Goal: Task Accomplishment & Management: Complete application form

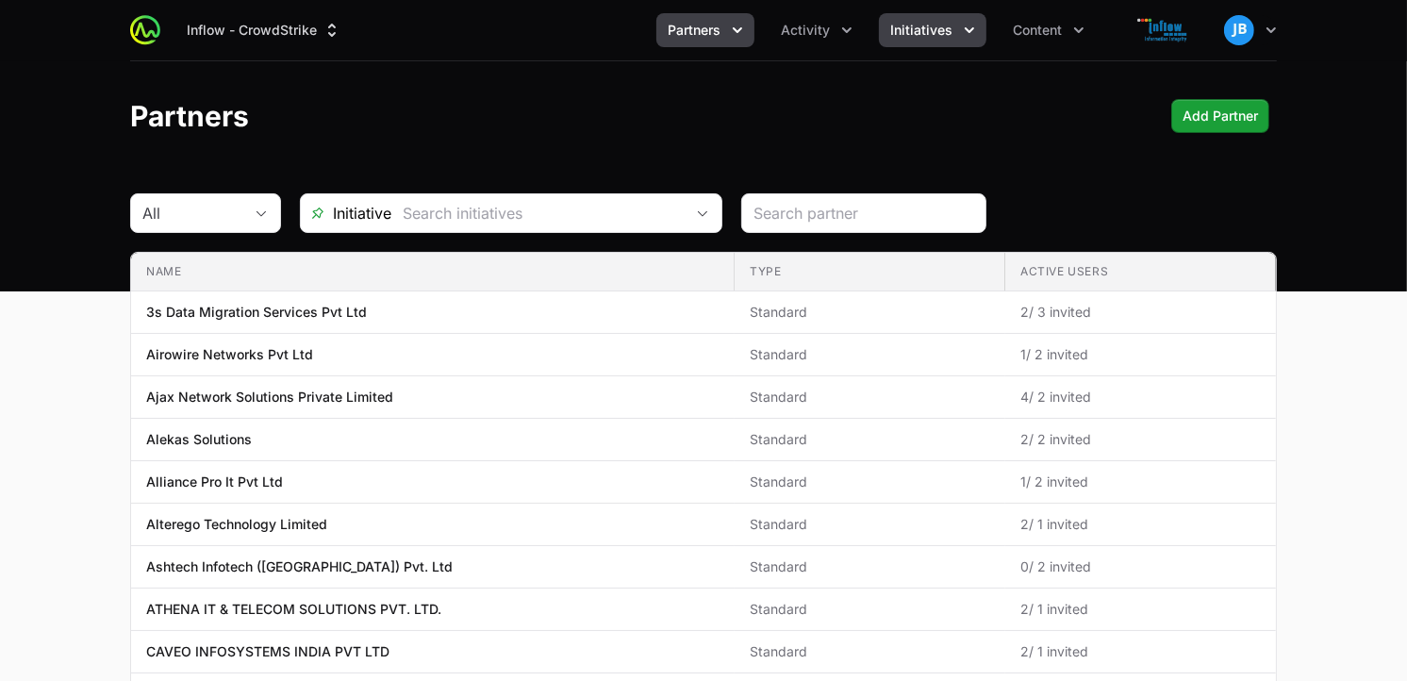
click at [929, 33] on span "Initiatives" at bounding box center [921, 30] width 62 height 19
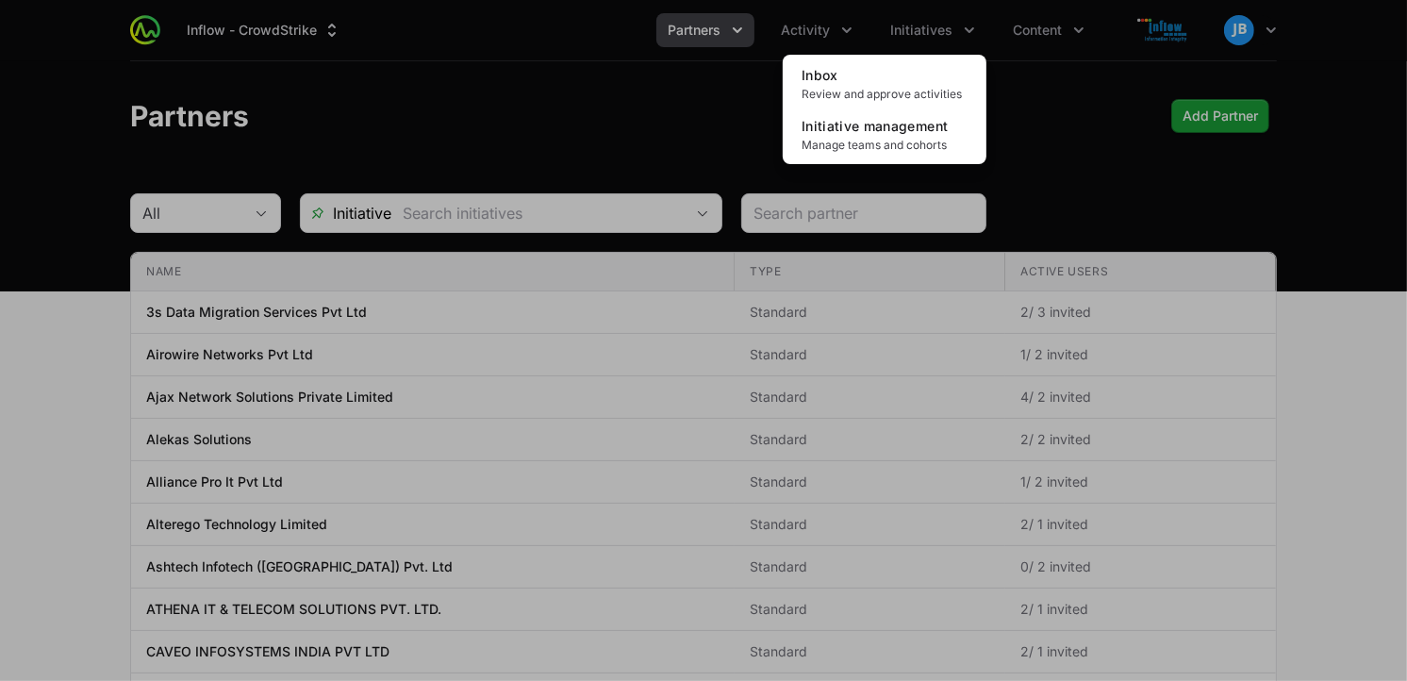
click at [830, 30] on div "Initiatives menu" at bounding box center [703, 340] width 1407 height 681
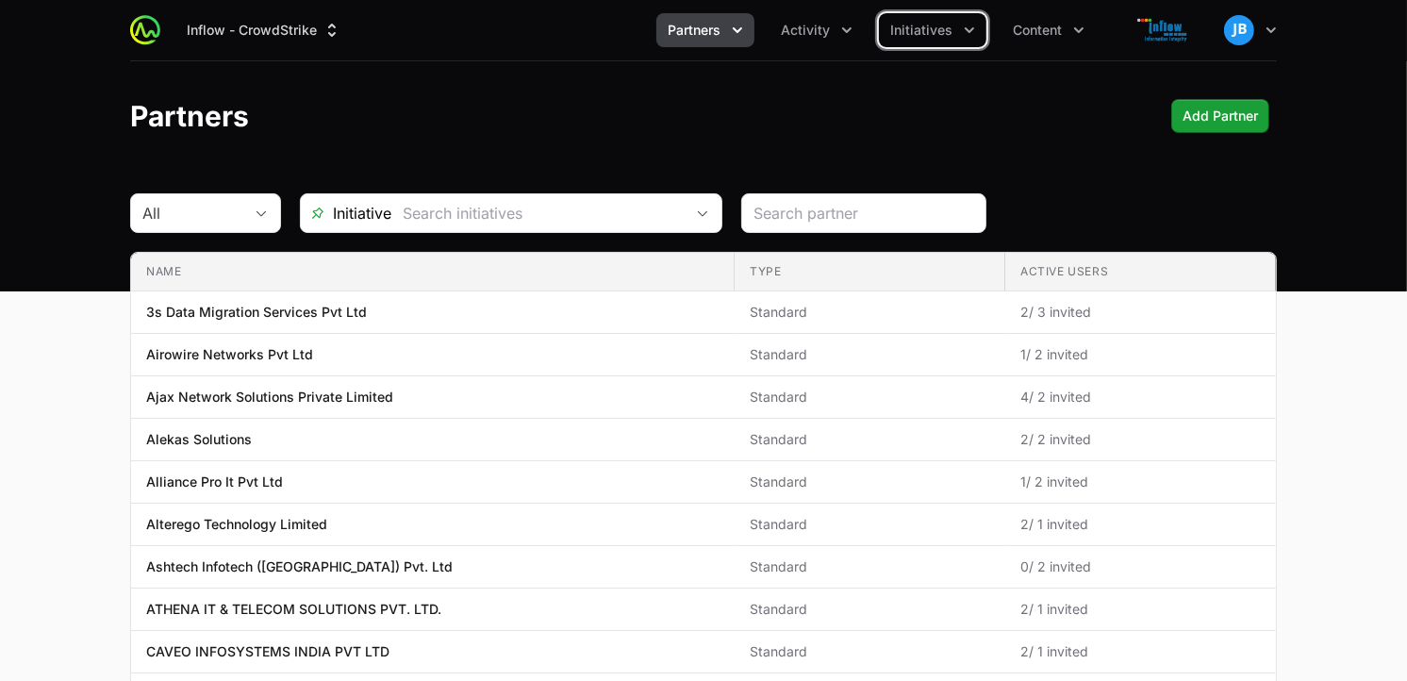
click at [830, 30] on span "Activity" at bounding box center [805, 30] width 49 height 19
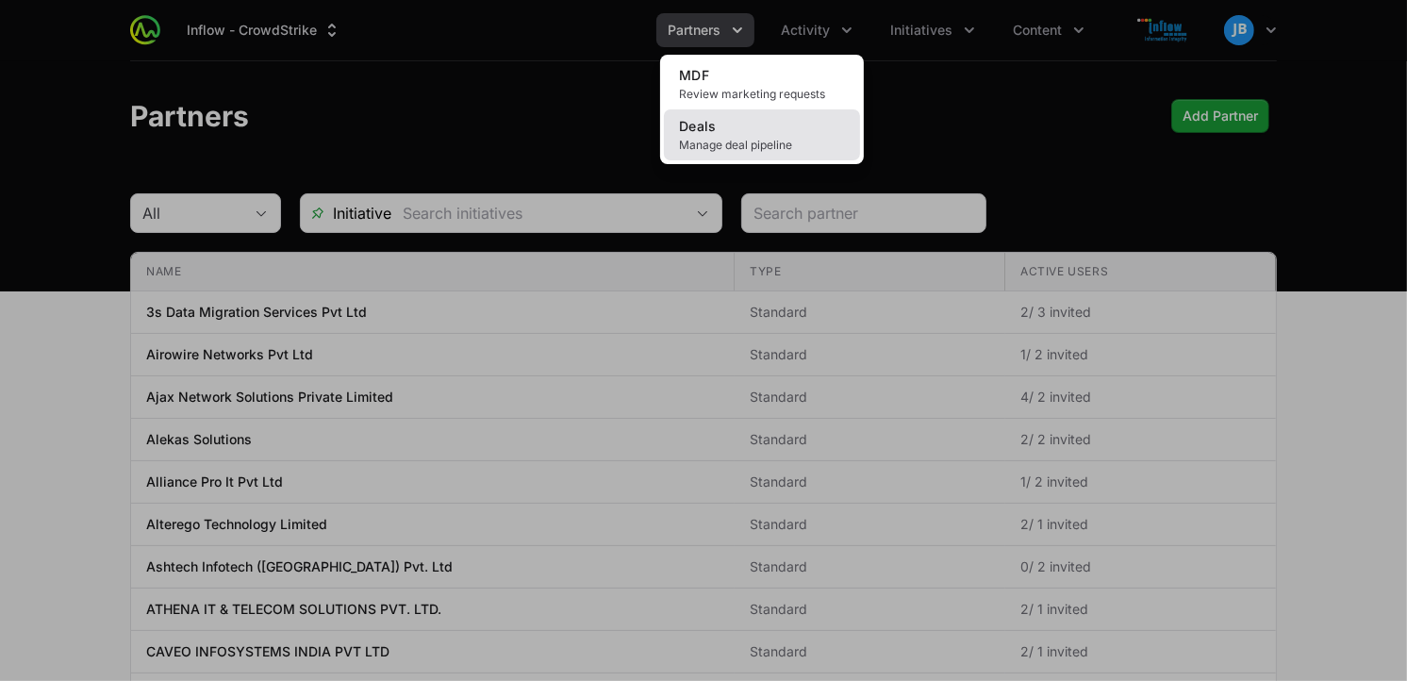
click at [745, 124] on link "Deals Manage deal pipeline" at bounding box center [762, 134] width 196 height 51
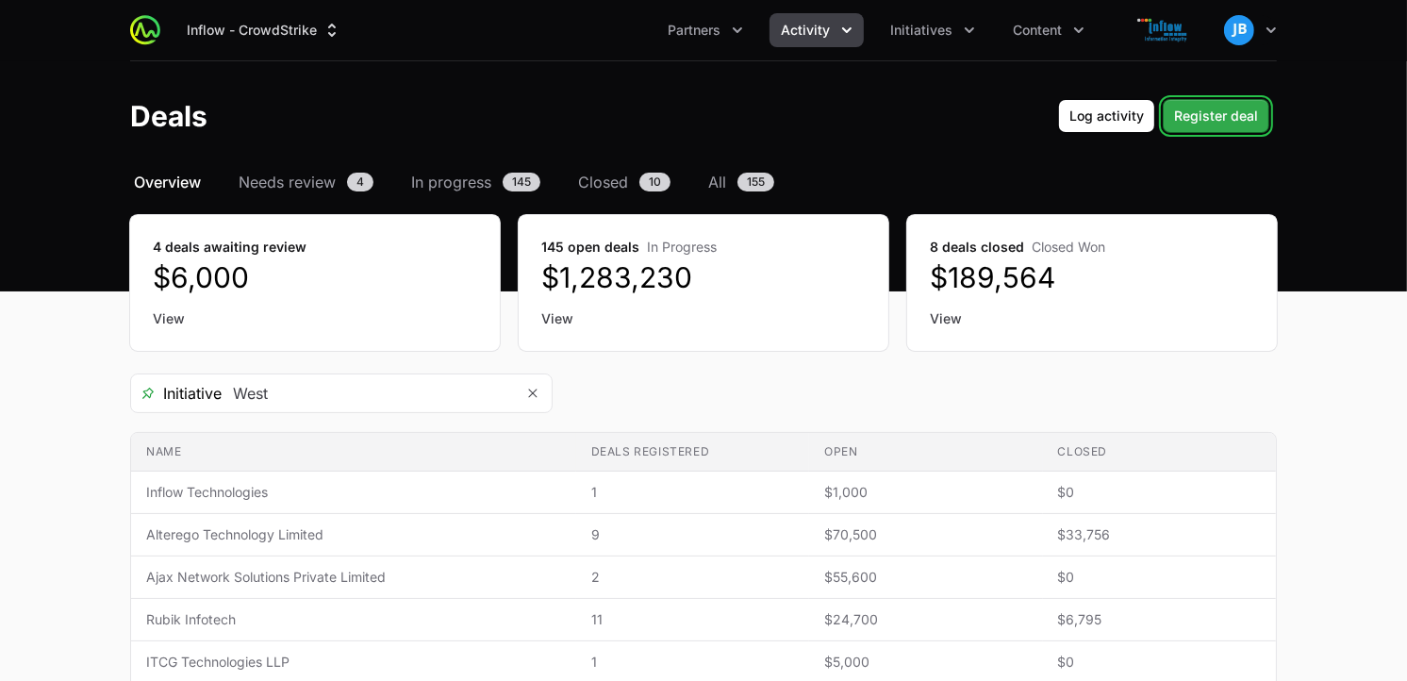
click at [1256, 117] on span "Register deal" at bounding box center [1216, 116] width 84 height 23
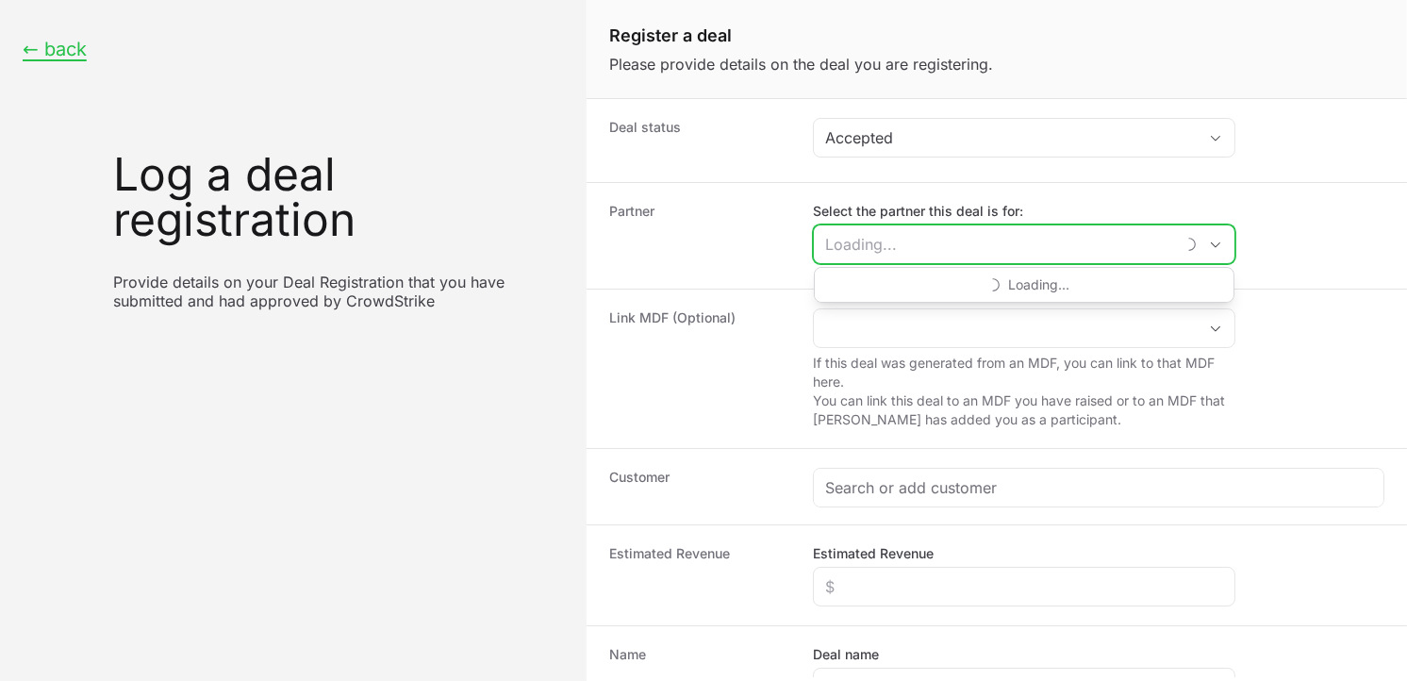
click at [944, 255] on input "Select the partner this deal is for:" at bounding box center [994, 244] width 360 height 38
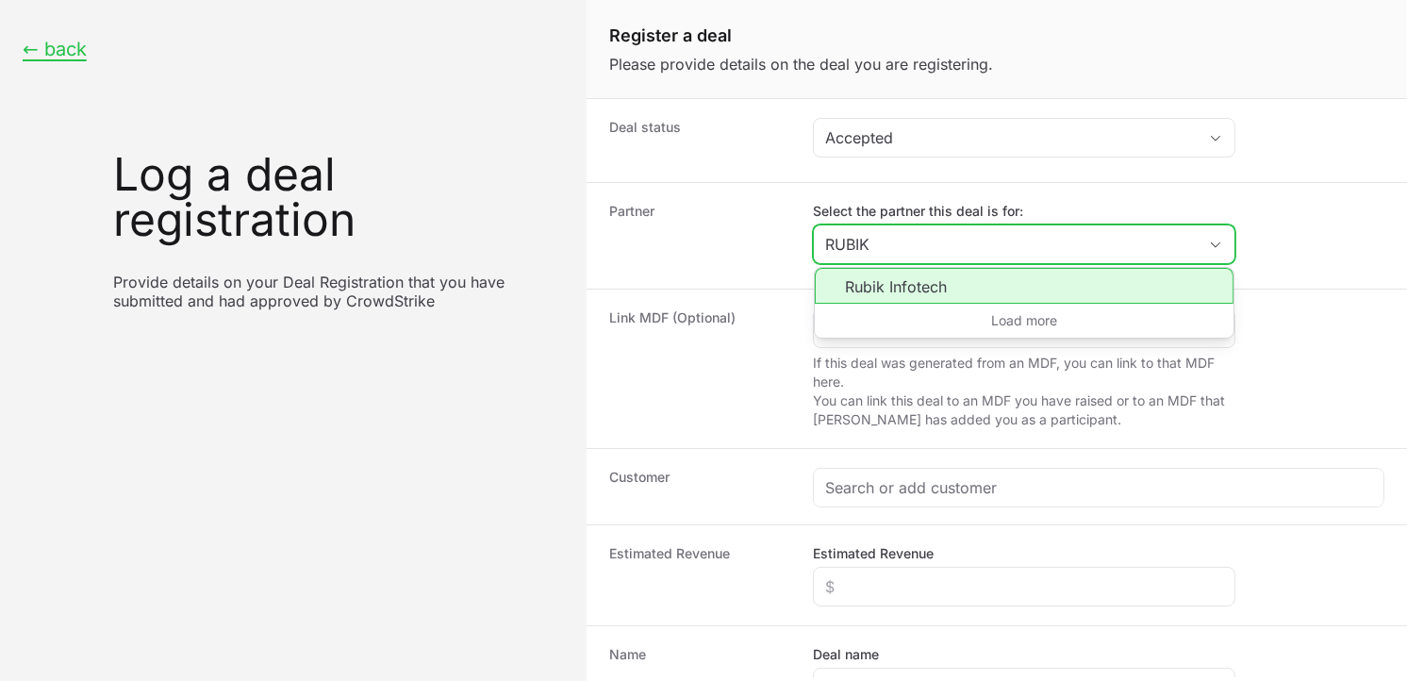
click at [896, 283] on li "Rubik Infotech" at bounding box center [1024, 286] width 419 height 36
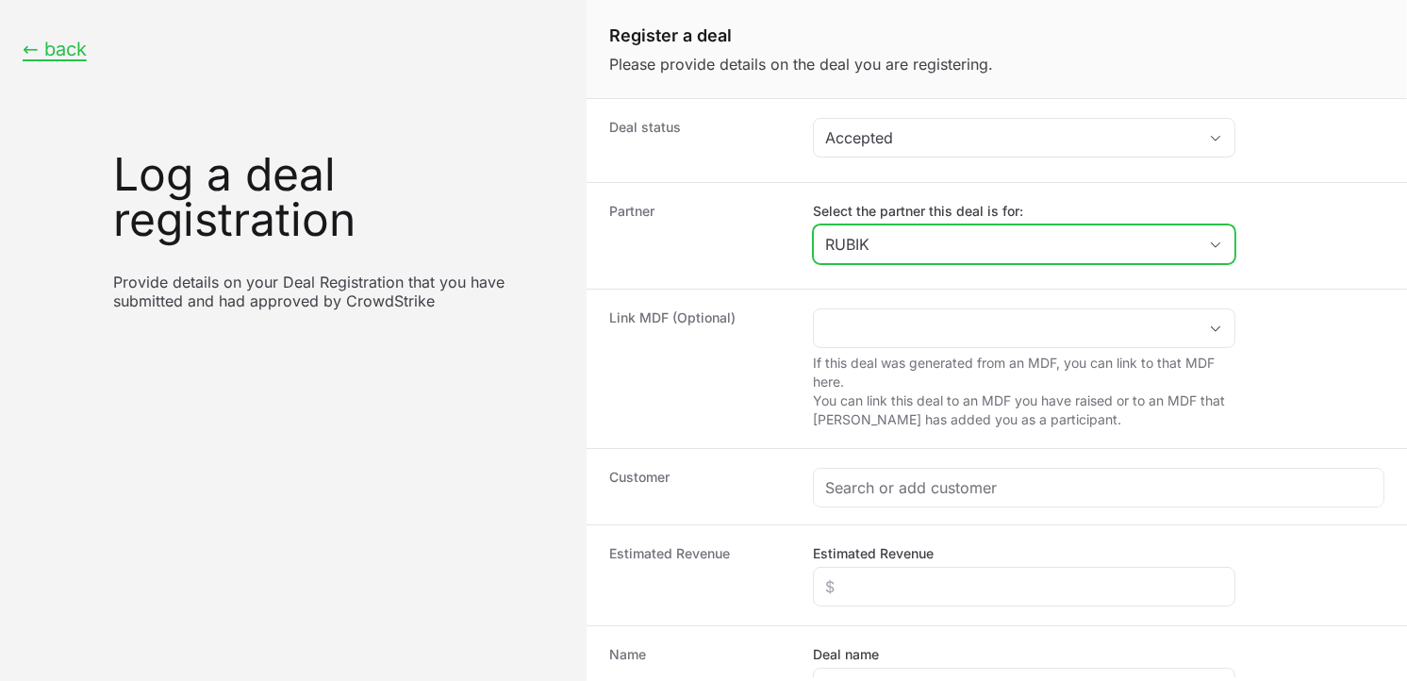
type input "Rubik Infotech"
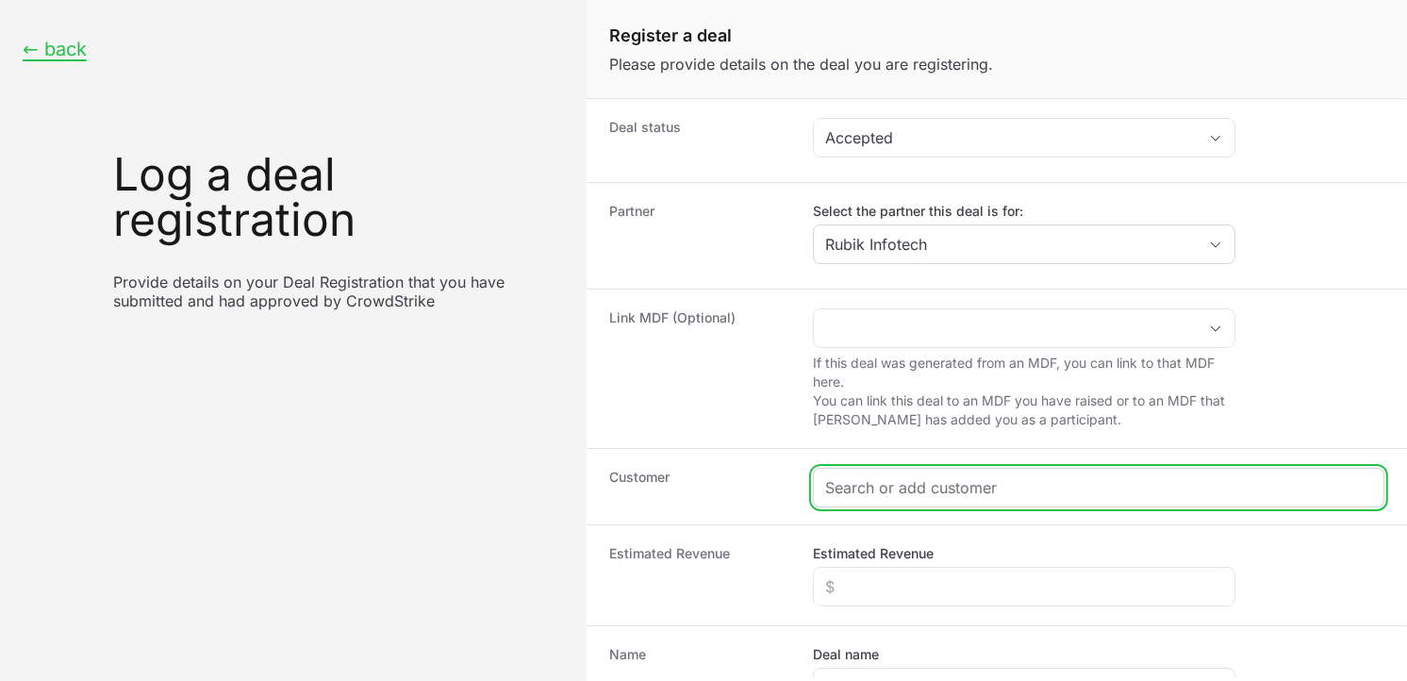
click at [903, 490] on input "Create activity form" at bounding box center [1098, 487] width 547 height 23
paste input "https://biotekortho.com/about-us/"
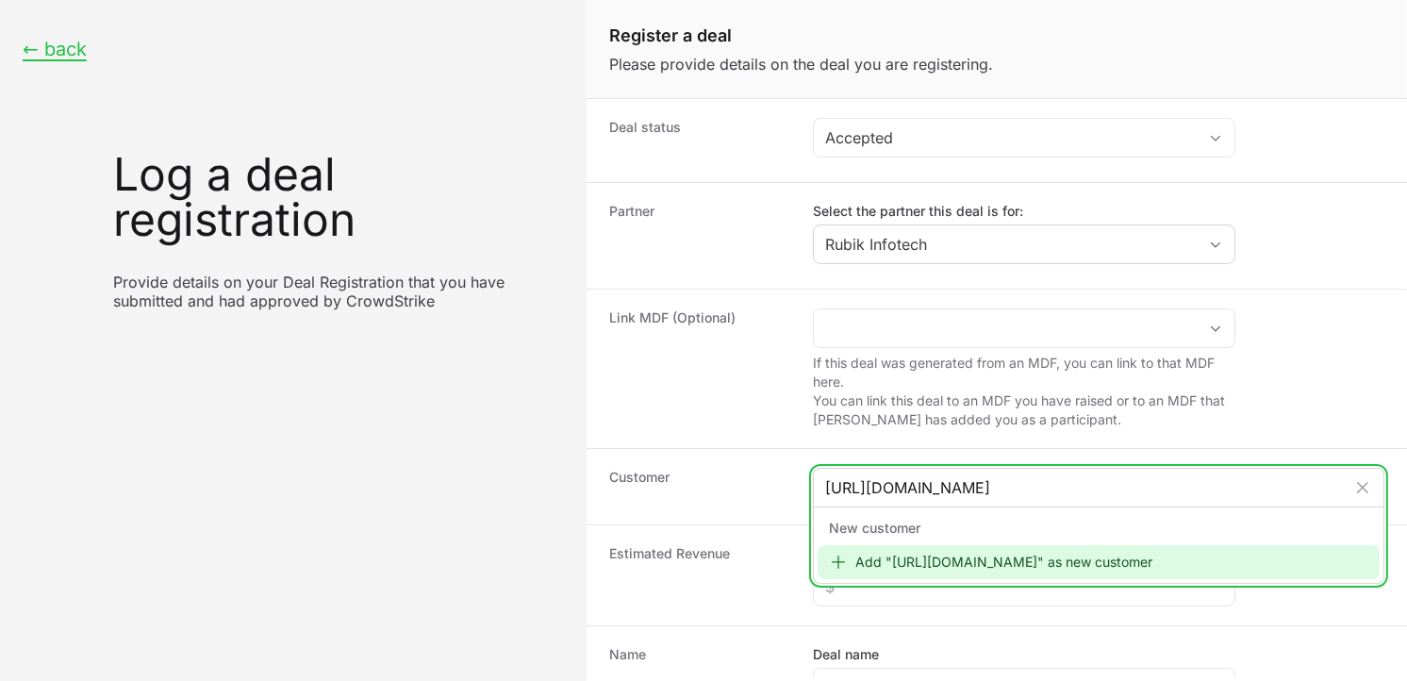
type input "https://biotekortho.com/about-us/"
click at [910, 557] on div "Add "https://biotekortho.com/about-us/" as new customer" at bounding box center [1099, 562] width 562 height 34
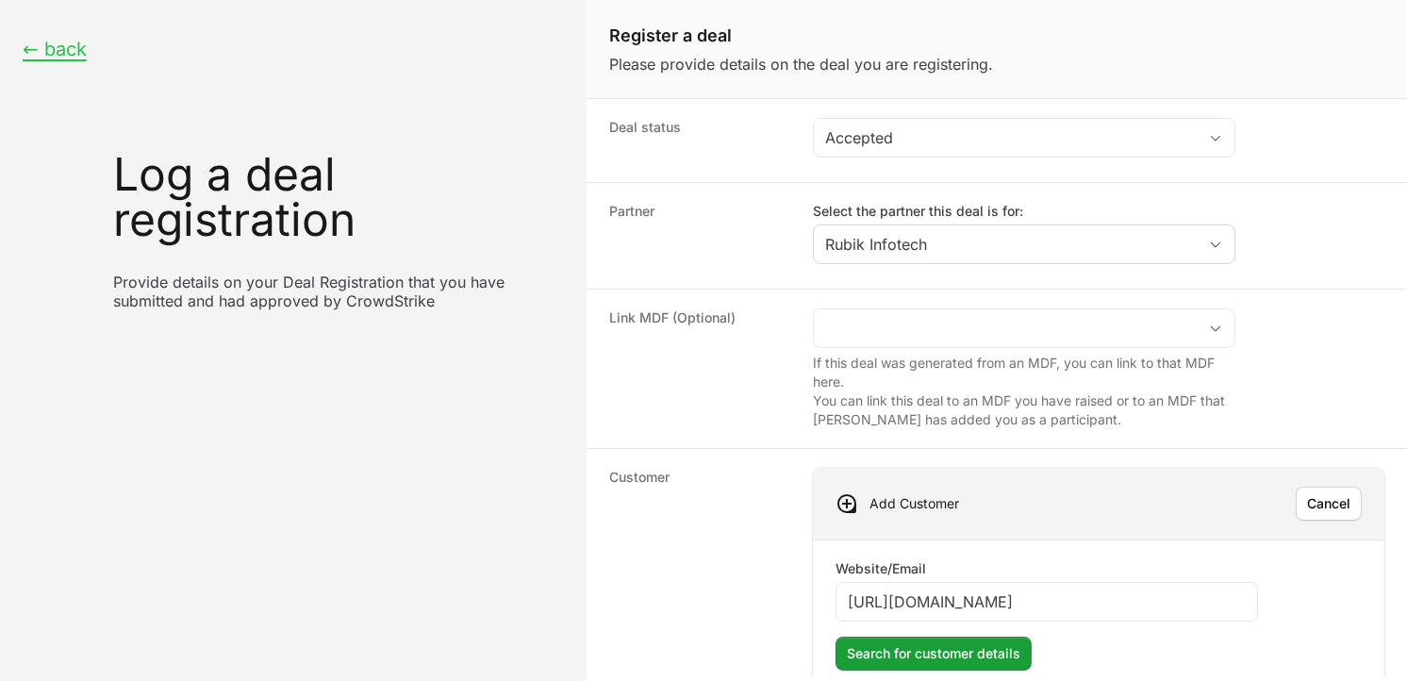
type input "https://biotekortho.com/about-us/"
click at [935, 576] on div "Website/Email https://biotekortho.com/about-us/" at bounding box center [1046, 590] width 422 height 62
click at [930, 665] on span "Search for customer details" at bounding box center [934, 653] width 174 height 23
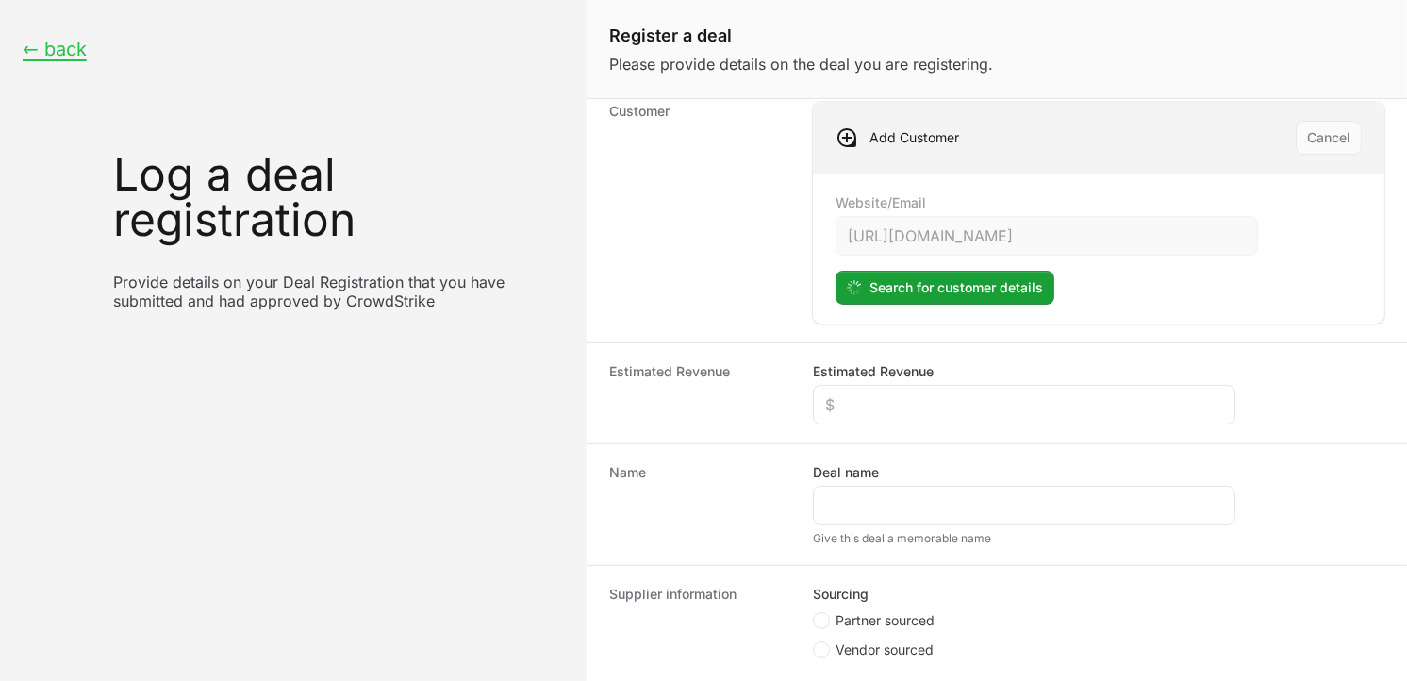
scroll to position [369, 0]
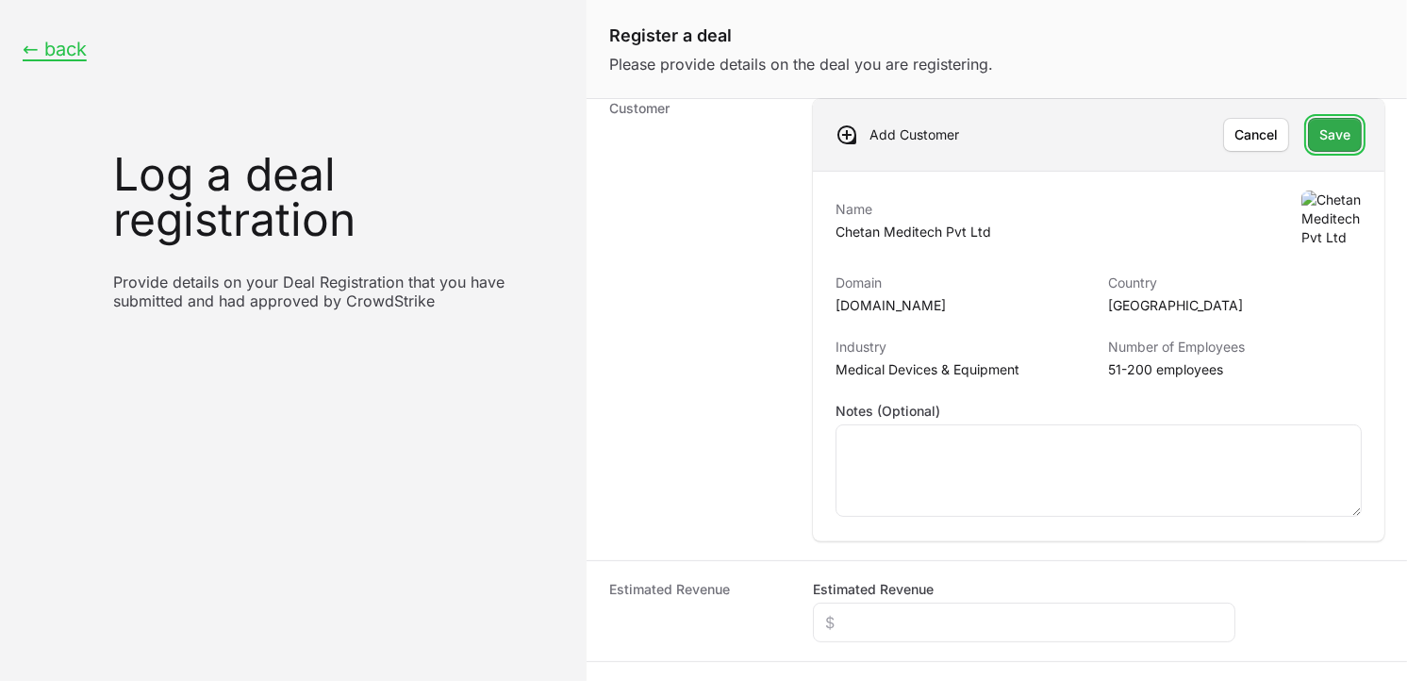
click at [1321, 142] on span "Save" at bounding box center [1334, 135] width 31 height 23
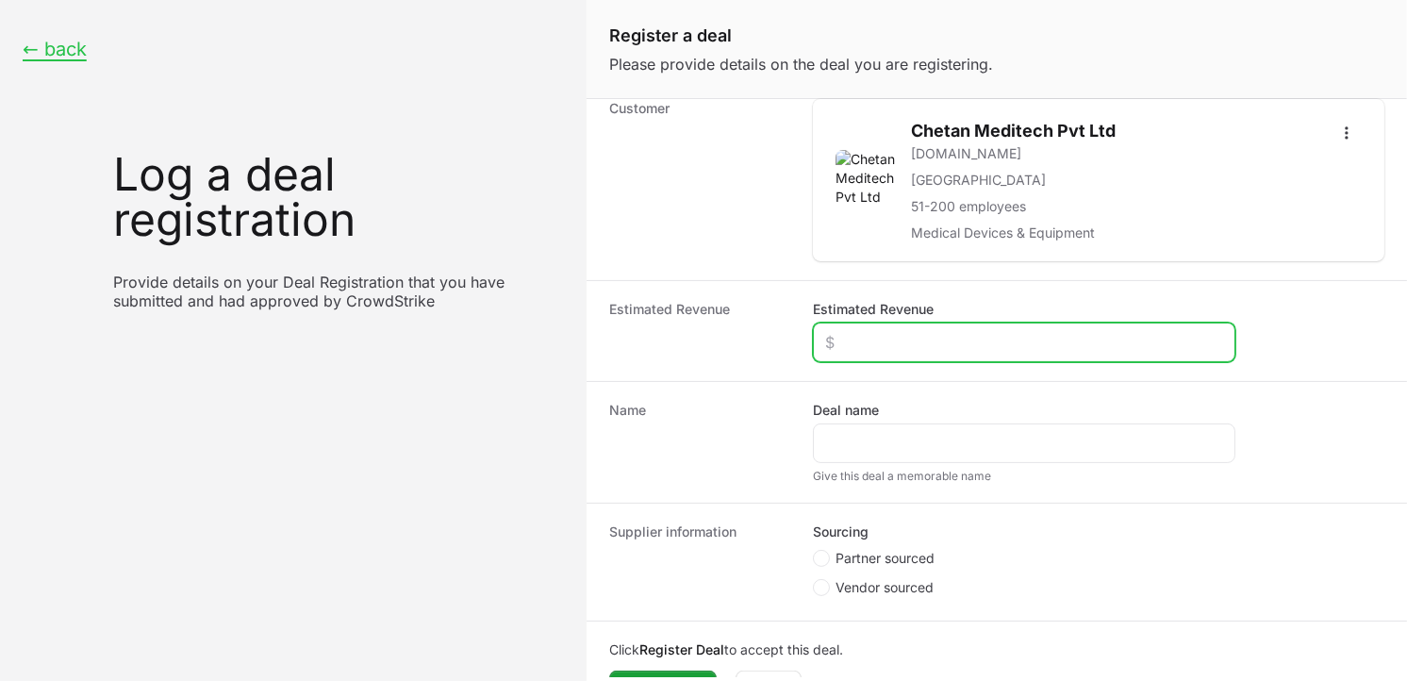
click at [956, 335] on input "Estimated Revenue" at bounding box center [1024, 342] width 398 height 23
type input "$12,000"
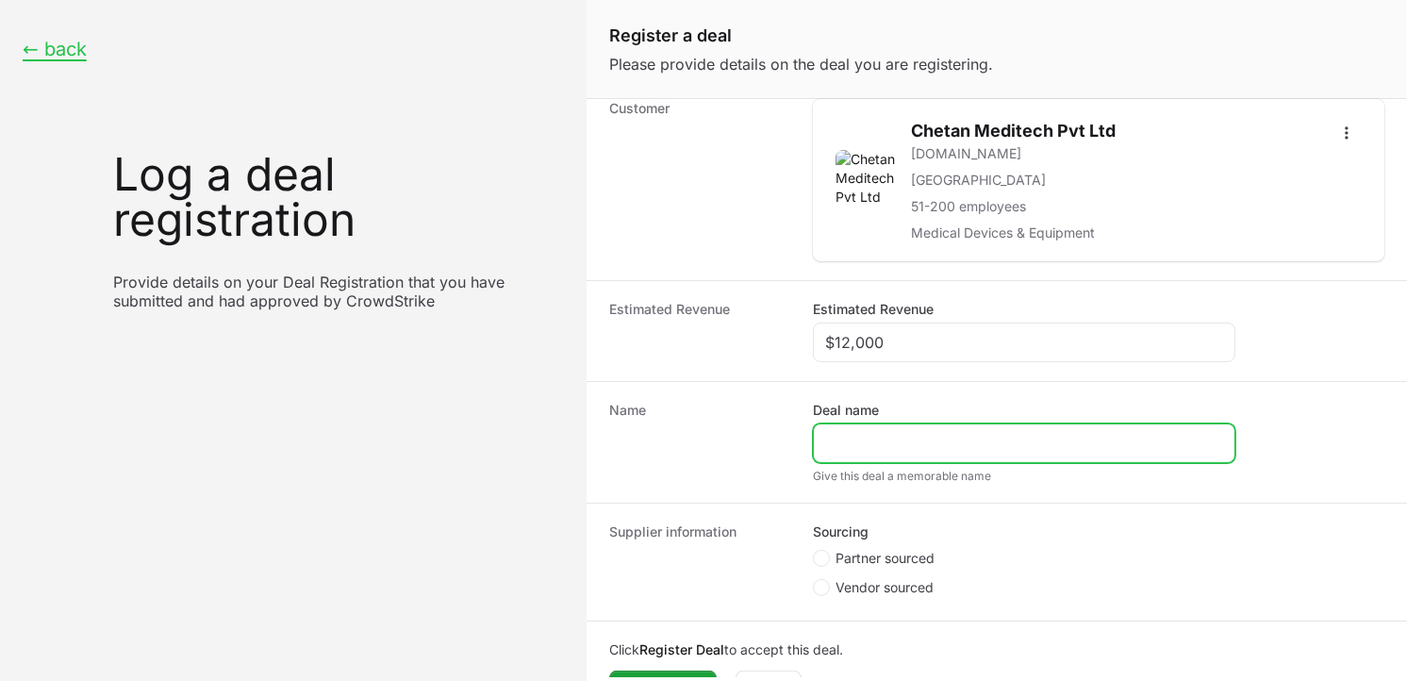
click at [889, 432] on input "Deal name" at bounding box center [1024, 443] width 398 height 23
type input "c"
type input "Chetan Biotech"
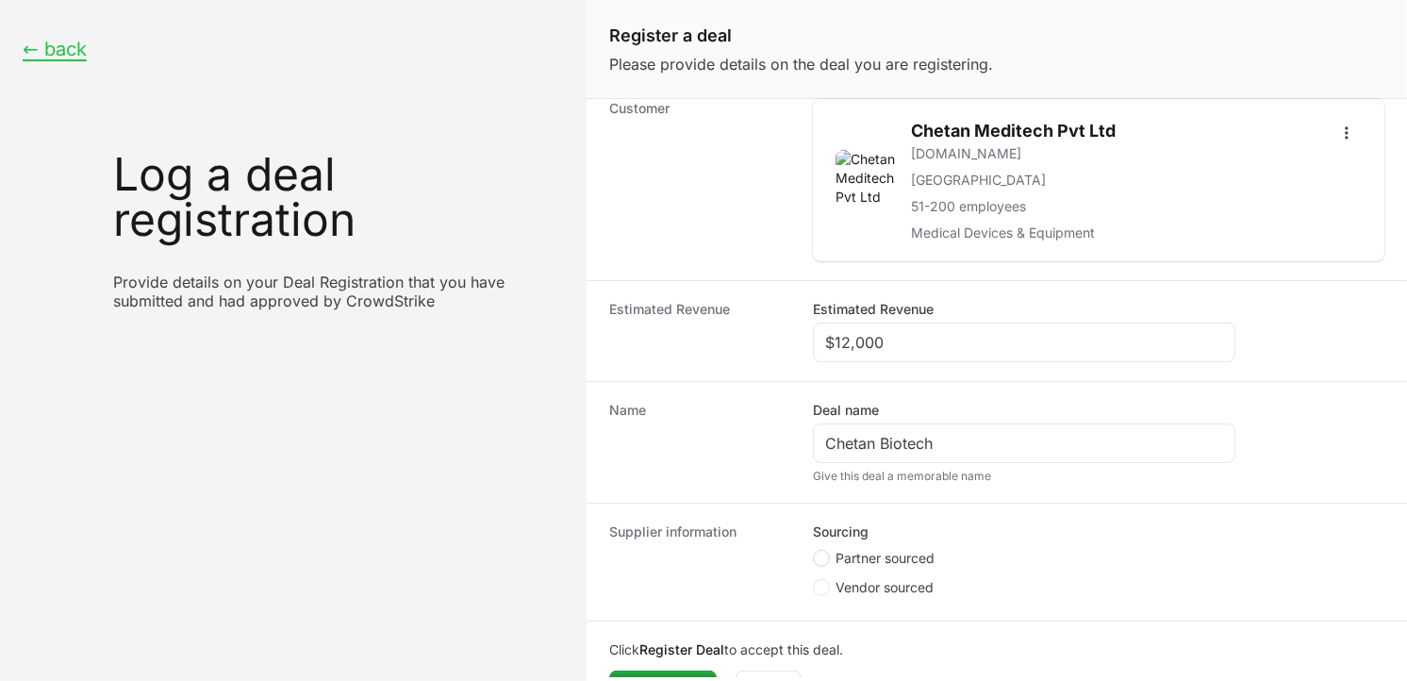
click at [824, 559] on circle "Create activity form" at bounding box center [822, 558] width 8 height 8
radio input "true"
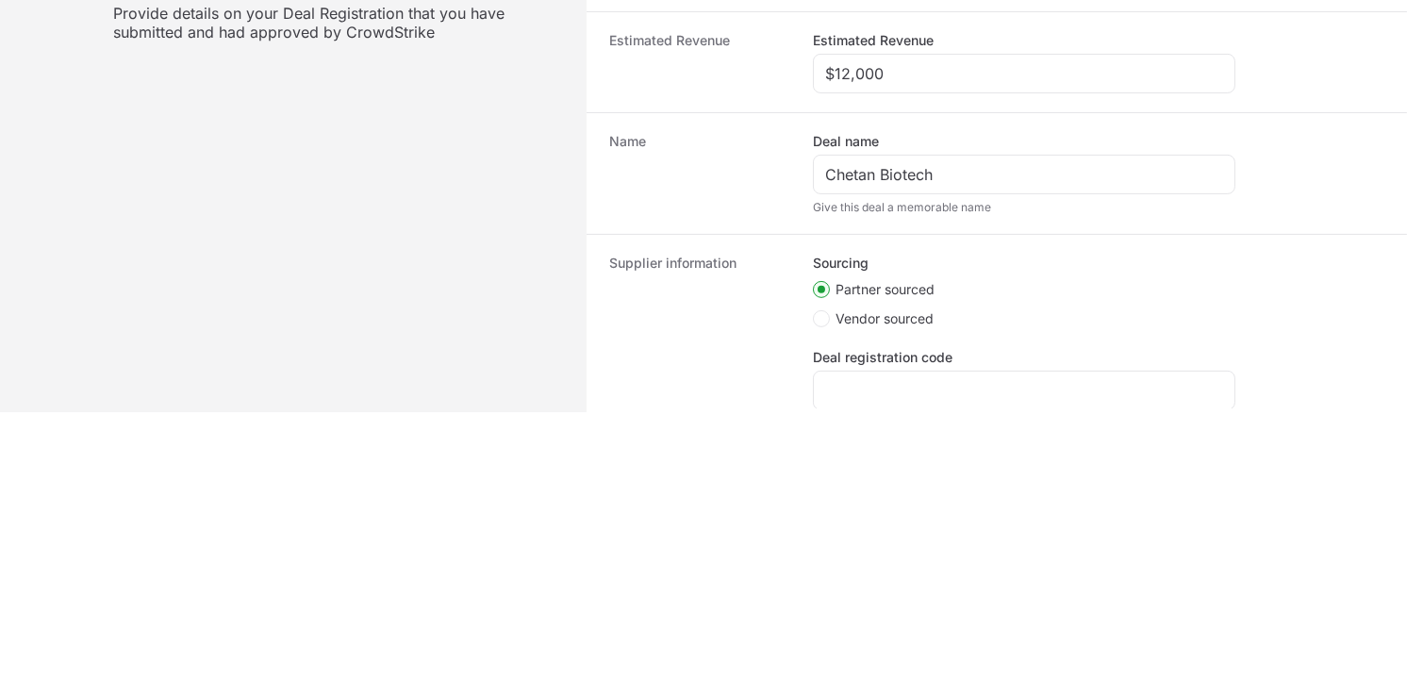
click at [962, 352] on div "Deal registration code" at bounding box center [1024, 379] width 422 height 62
click at [941, 374] on div "Create activity form" at bounding box center [1024, 391] width 422 height 40
click at [924, 385] on input "Deal registration code" at bounding box center [1024, 390] width 398 height 23
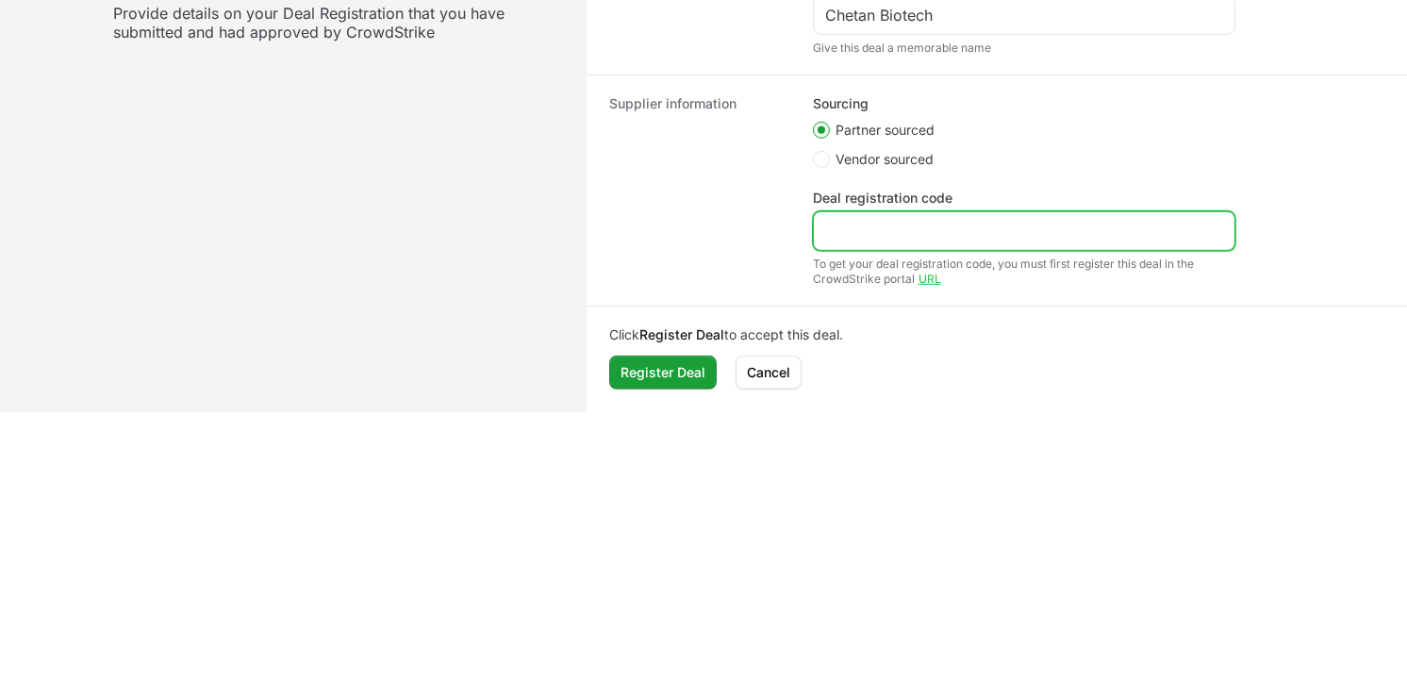
paste input "DR-f7491e7a"
type input "DR-f7491e7a"
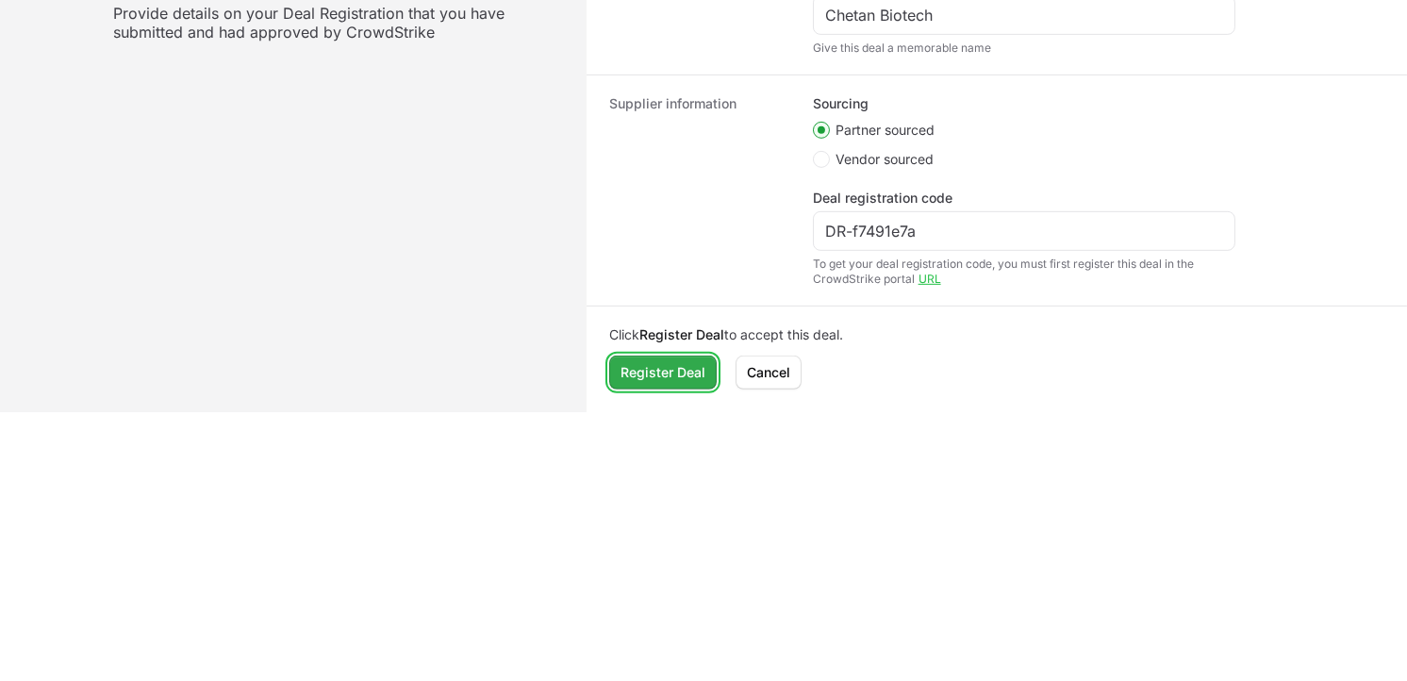
click at [694, 375] on span "Register Deal" at bounding box center [662, 372] width 85 height 23
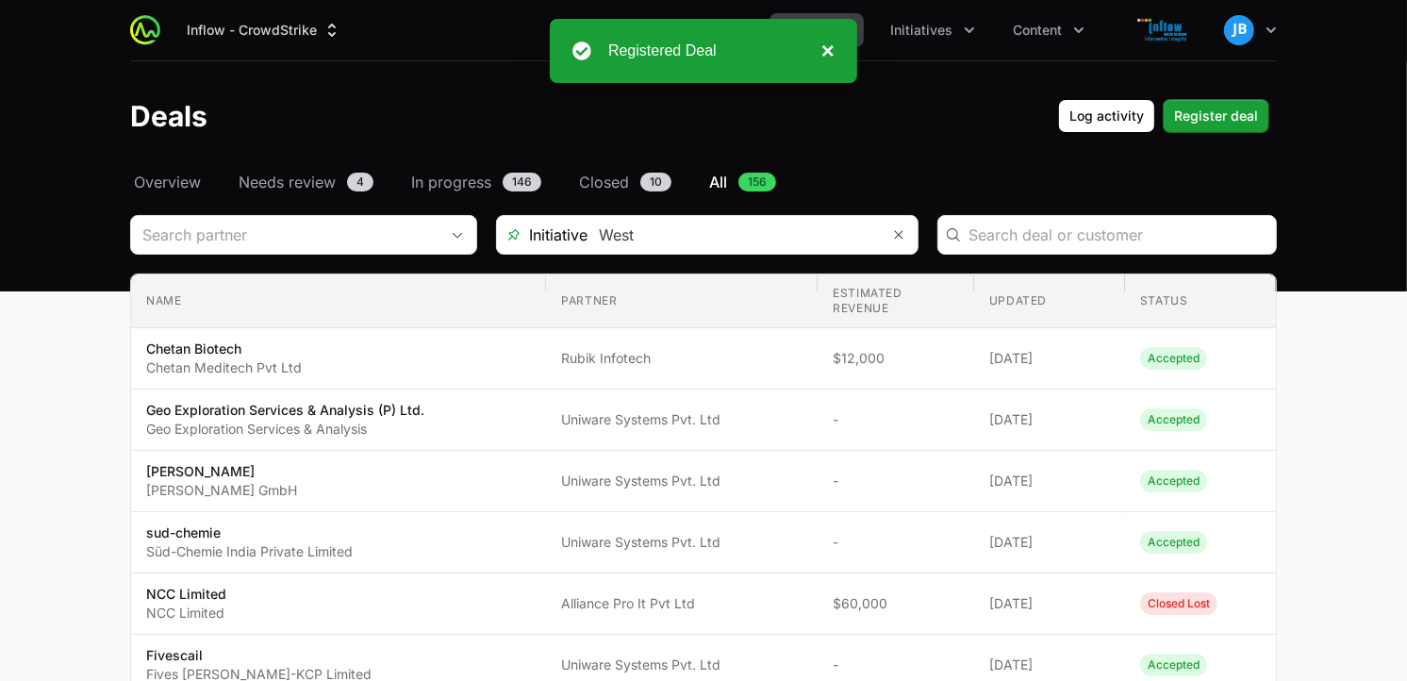
click at [822, 47] on button "×" at bounding box center [823, 51] width 23 height 23
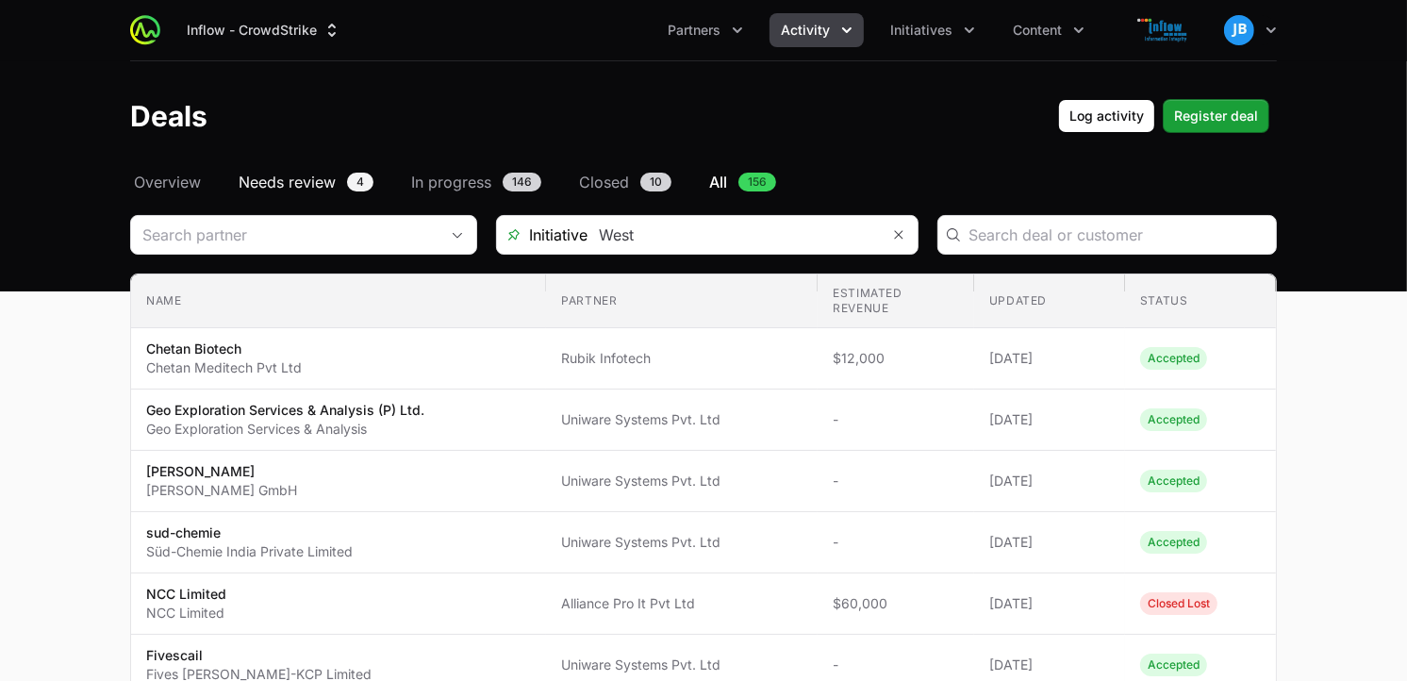
click at [331, 185] on span "Needs review" at bounding box center [287, 182] width 97 height 23
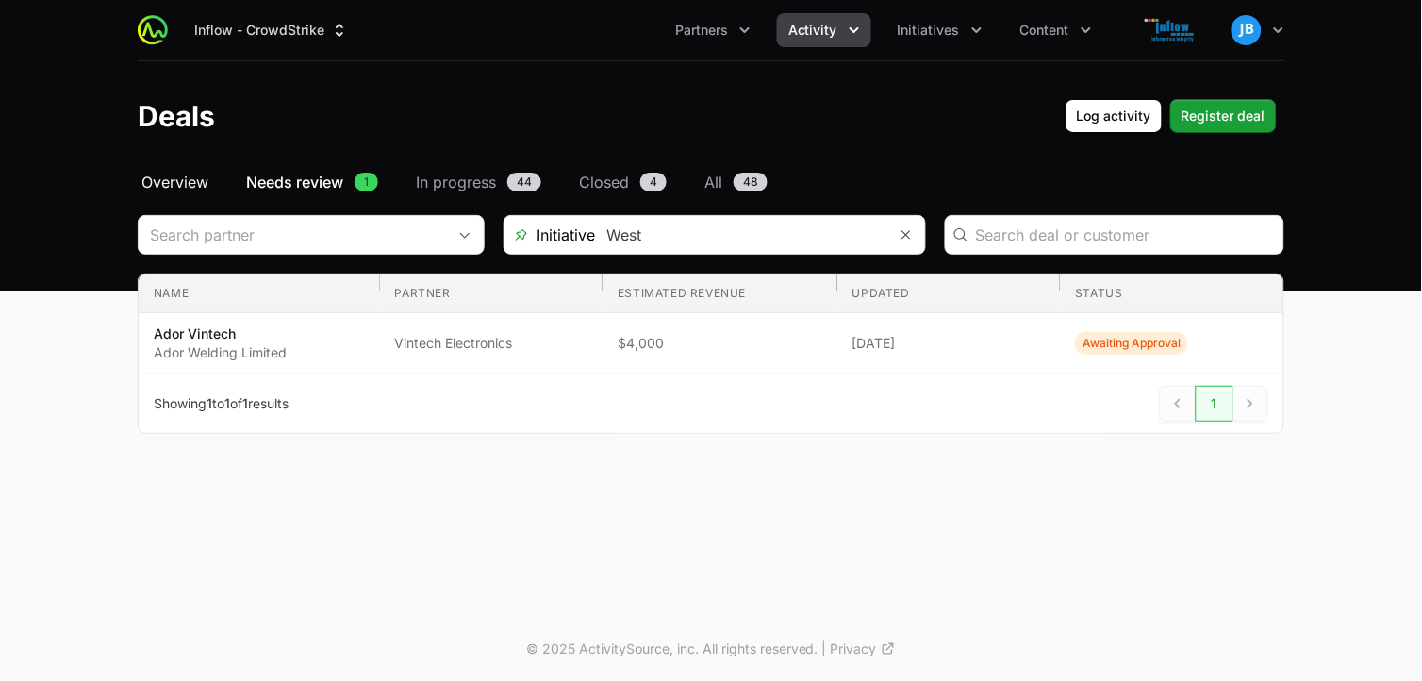
click at [201, 181] on span "Overview" at bounding box center [174, 182] width 67 height 23
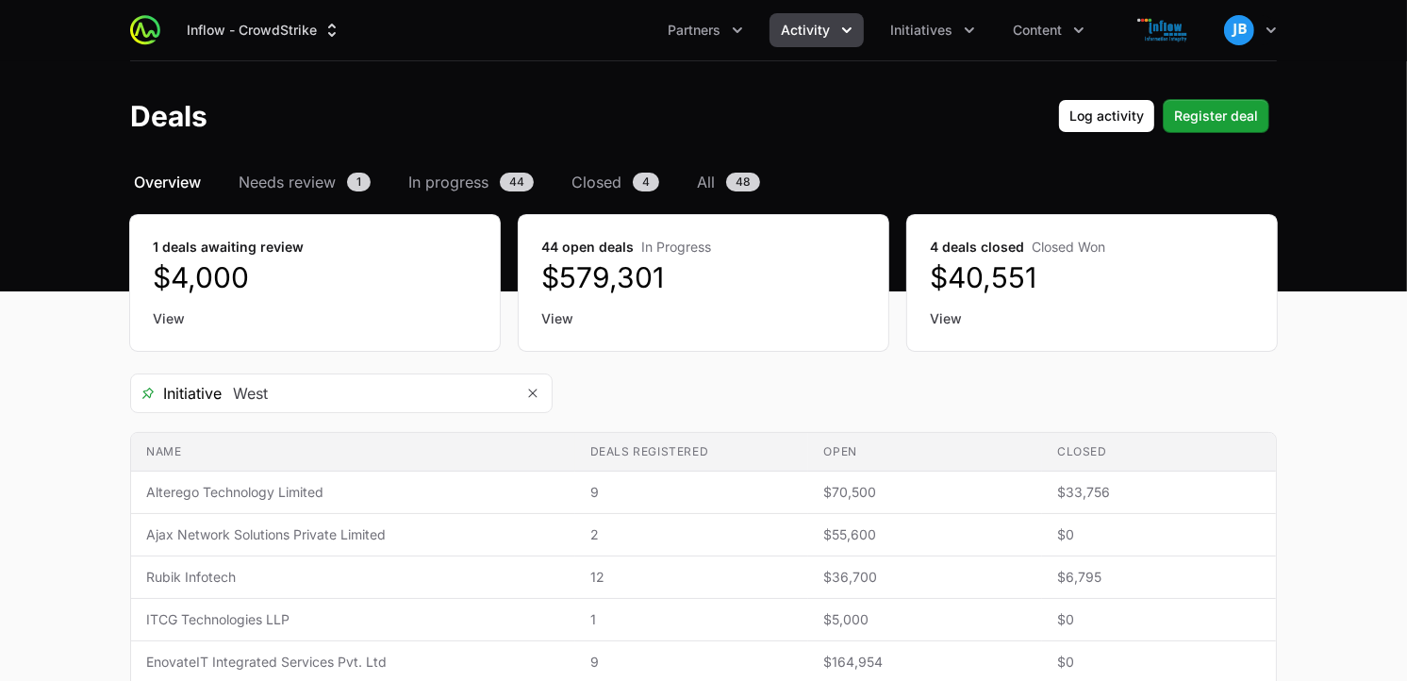
click at [1398, 195] on main "Select a tab Overview Needs review In progress Closed All Overview Needs review…" at bounding box center [703, 607] width 1407 height 872
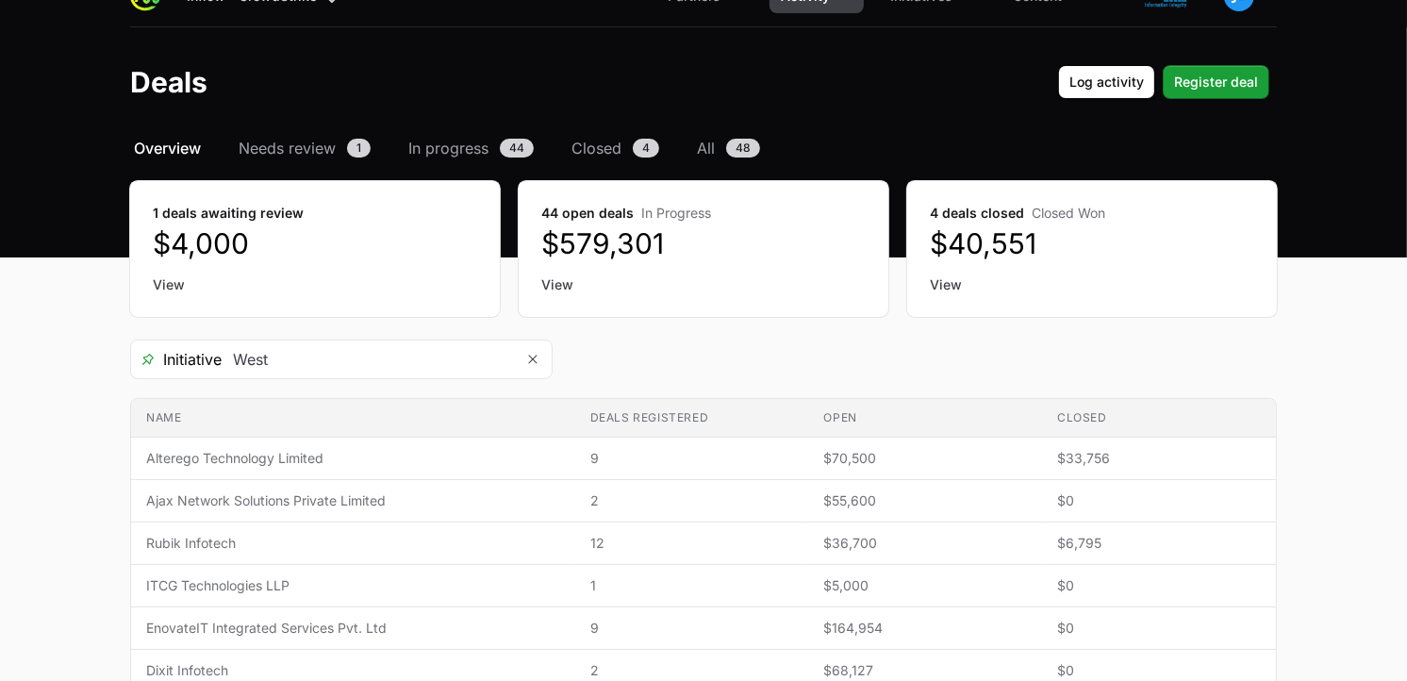
scroll to position [26, 0]
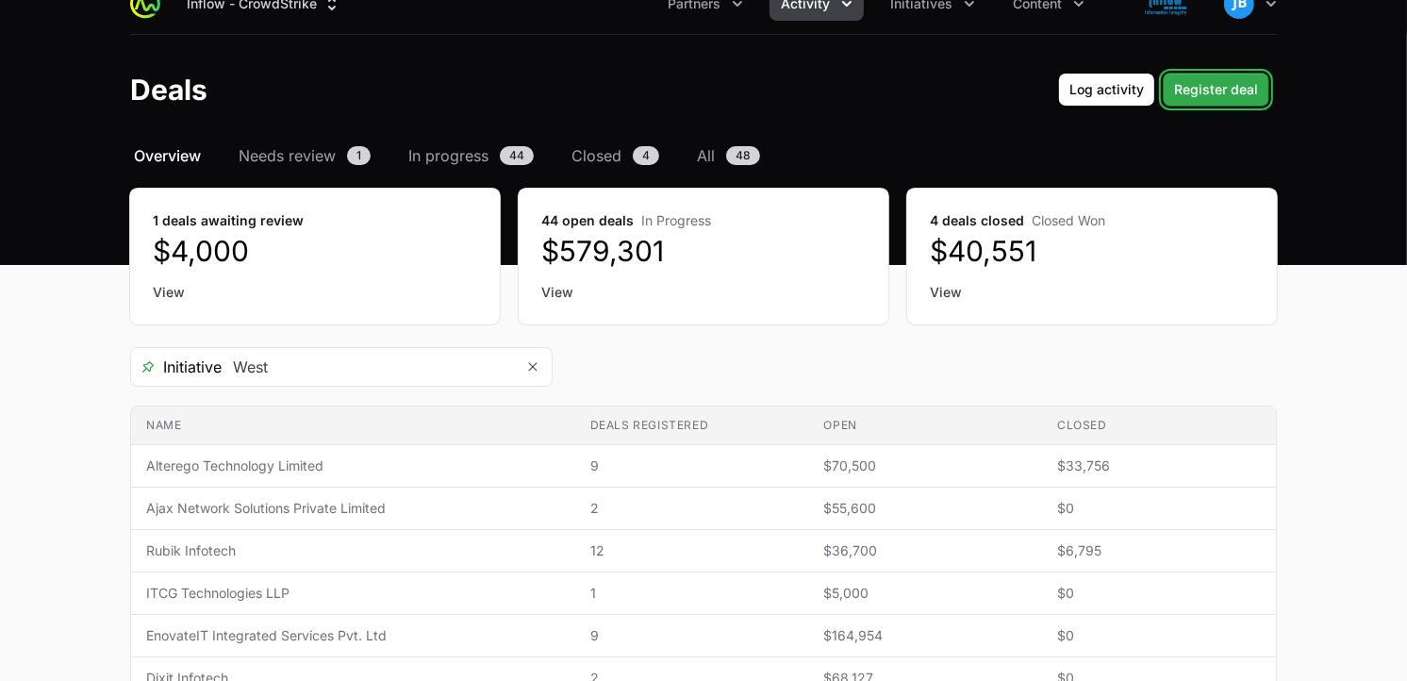
click at [1230, 91] on span "Register deal" at bounding box center [1216, 89] width 84 height 23
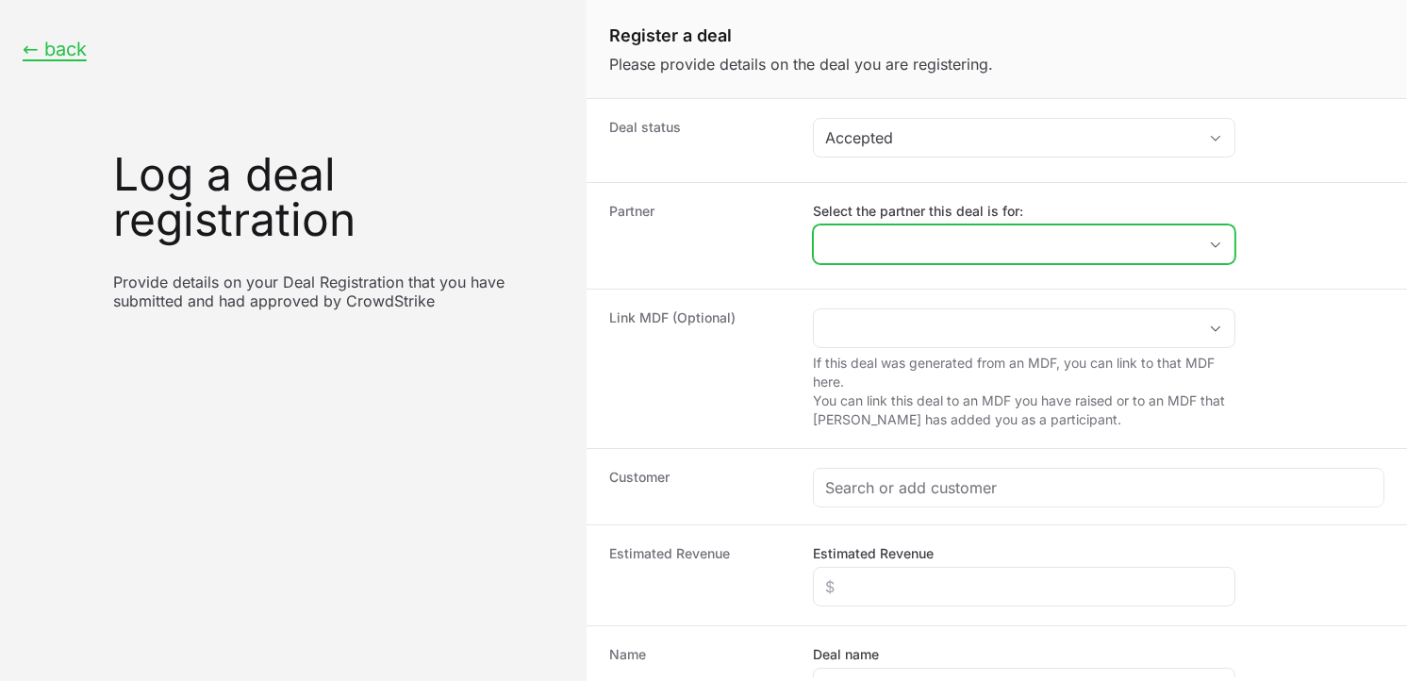
click at [883, 246] on input "Select the partner this deal is for:" at bounding box center [1005, 244] width 383 height 38
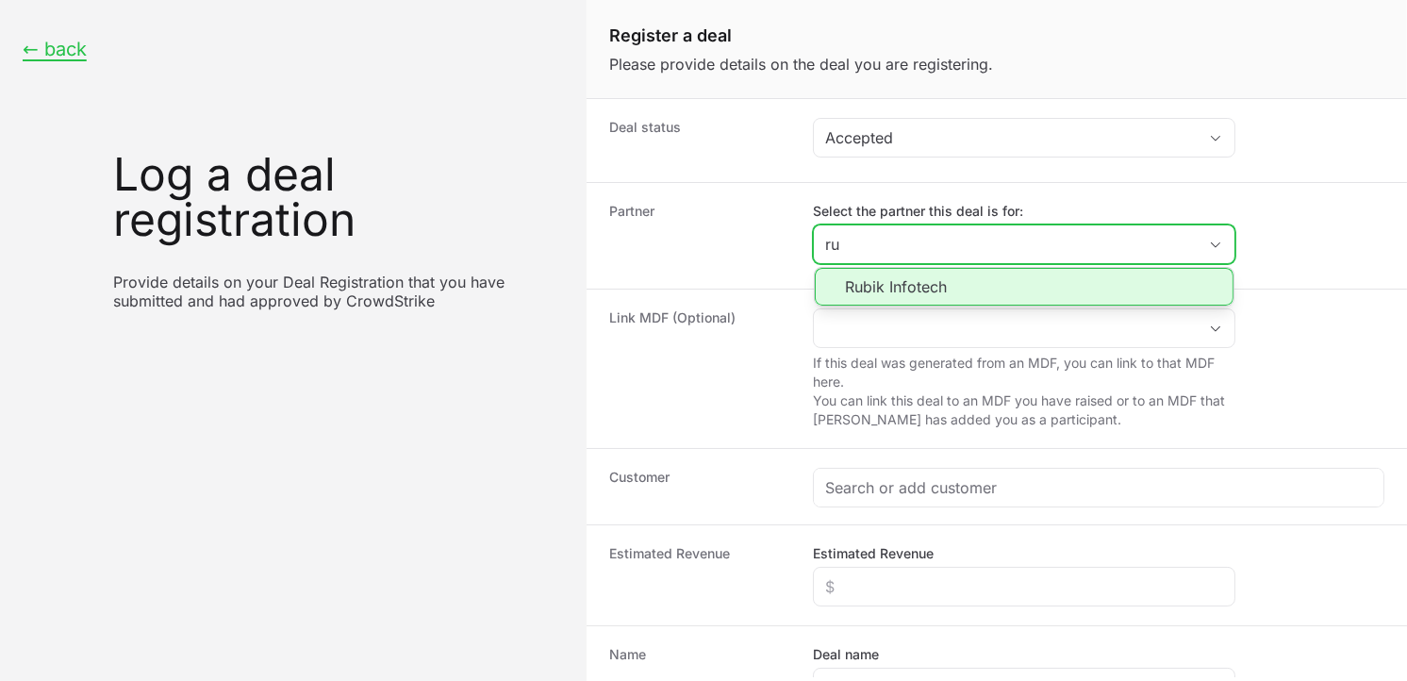
type input "r"
click at [924, 283] on li "Ajax Network Solutions Private Limited" at bounding box center [1024, 287] width 419 height 38
type input "Ajax Network Solutions Private Limited"
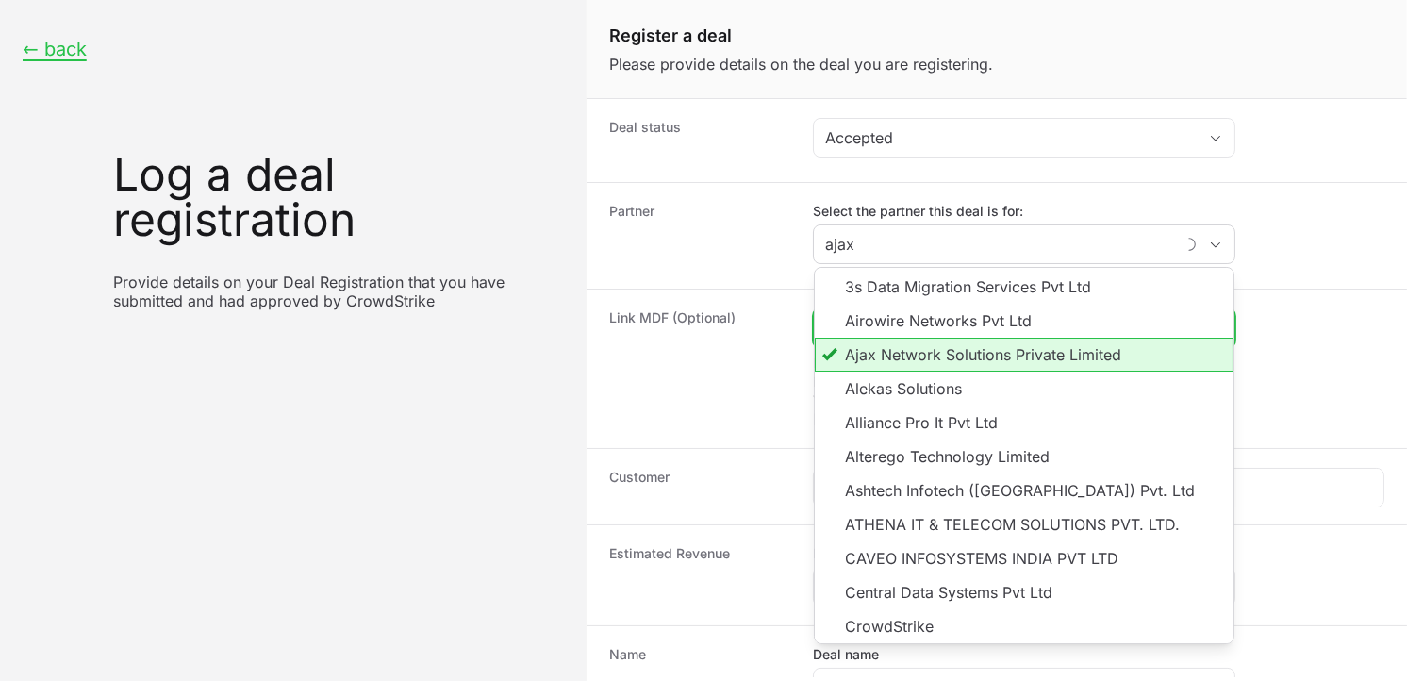
type input "Ajax Network Solutions Private Limited"
click at [929, 343] on input "Create activity form" at bounding box center [1005, 328] width 383 height 38
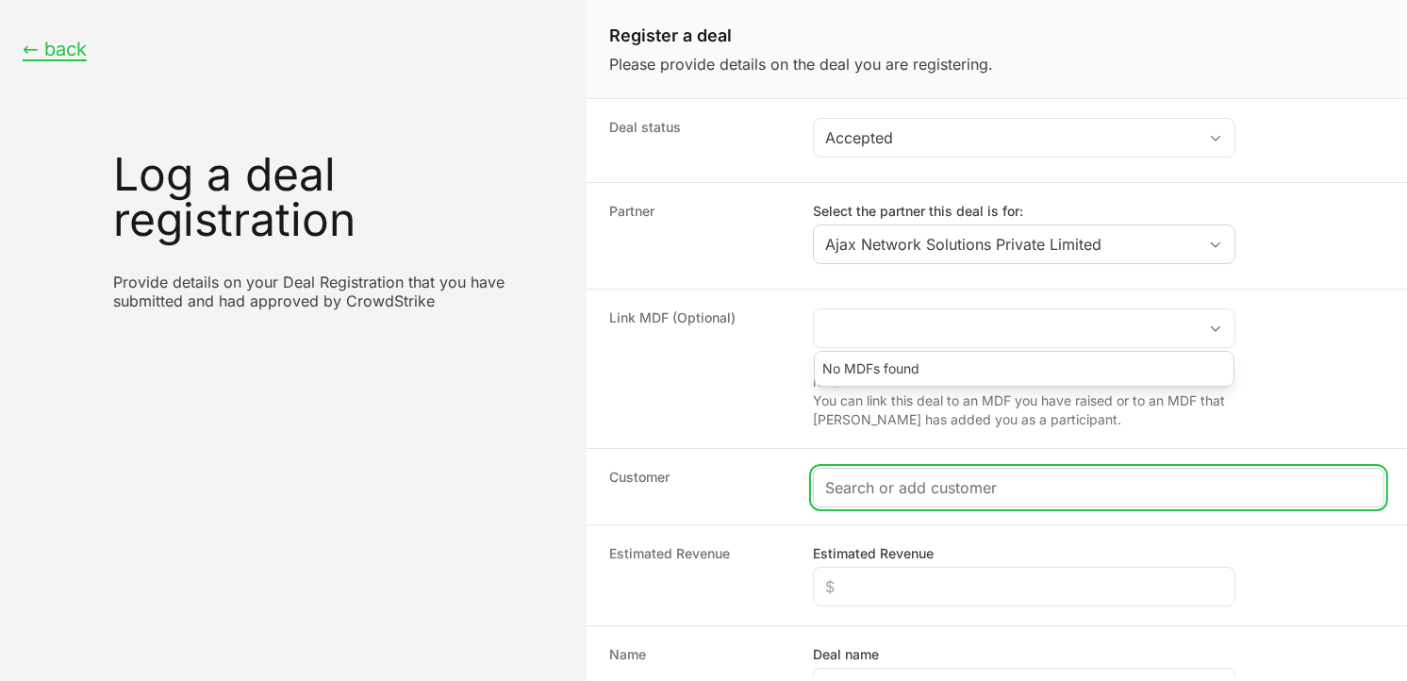
click at [892, 485] on input "Create activity form" at bounding box center [1098, 487] width 547 height 23
paste input "Matter Motor Works Pvt. Ltd"
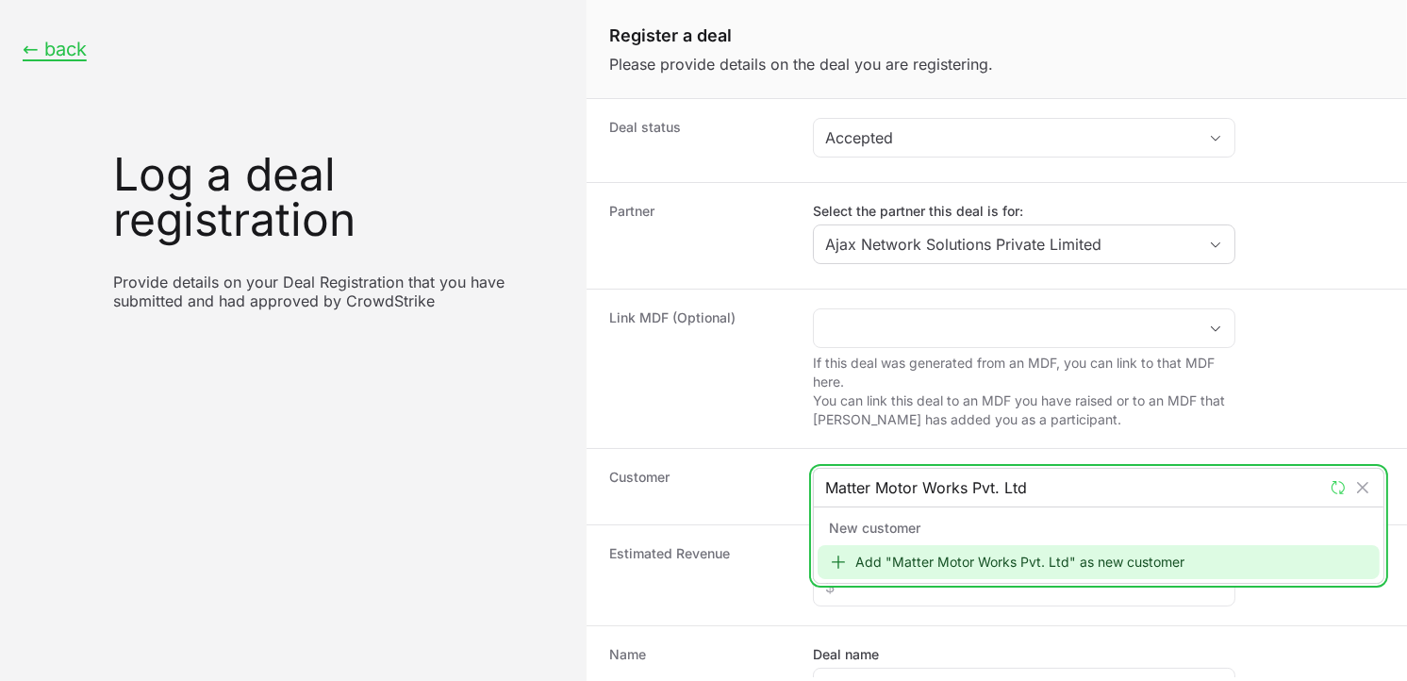
type input "Matter Motor Works Pvt. Ltd"
click at [903, 551] on div "Add "Matter Motor Works Pvt. Ltd" as new customer" at bounding box center [1099, 562] width 562 height 34
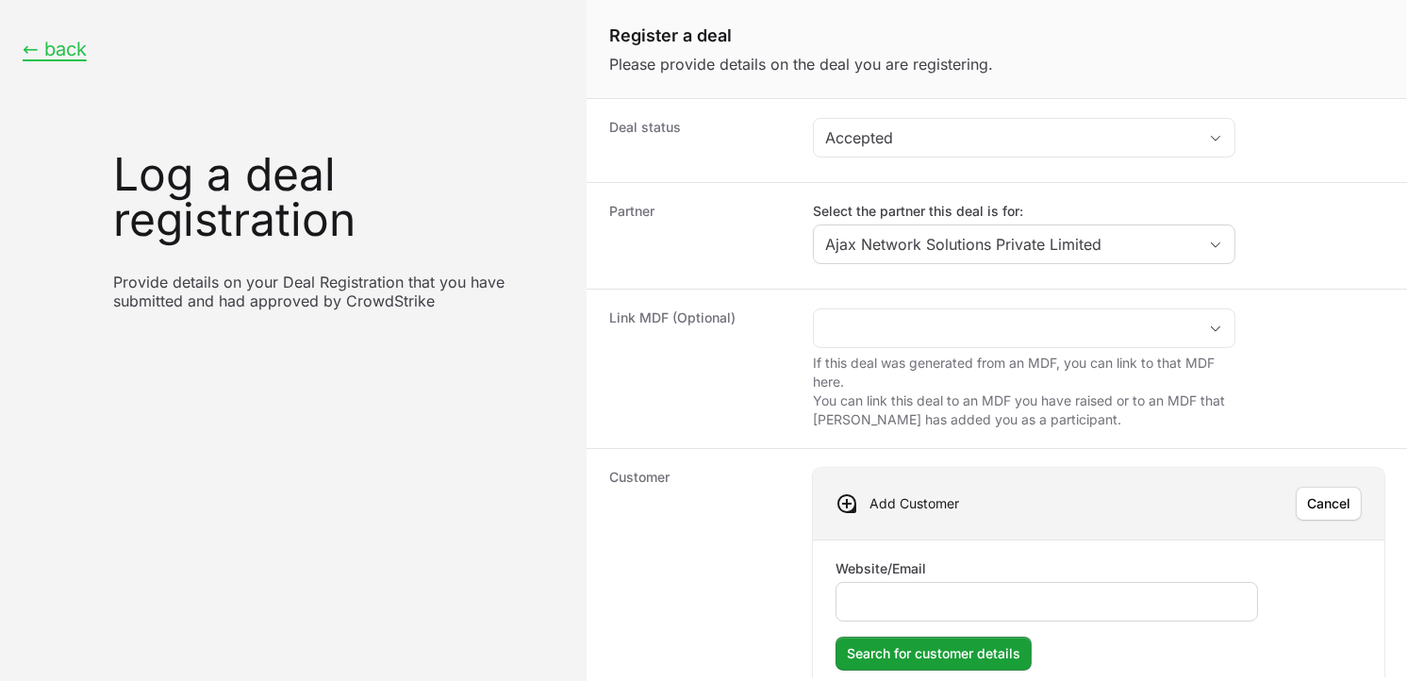
click at [924, 586] on div "Create activity form" at bounding box center [1046, 602] width 422 height 40
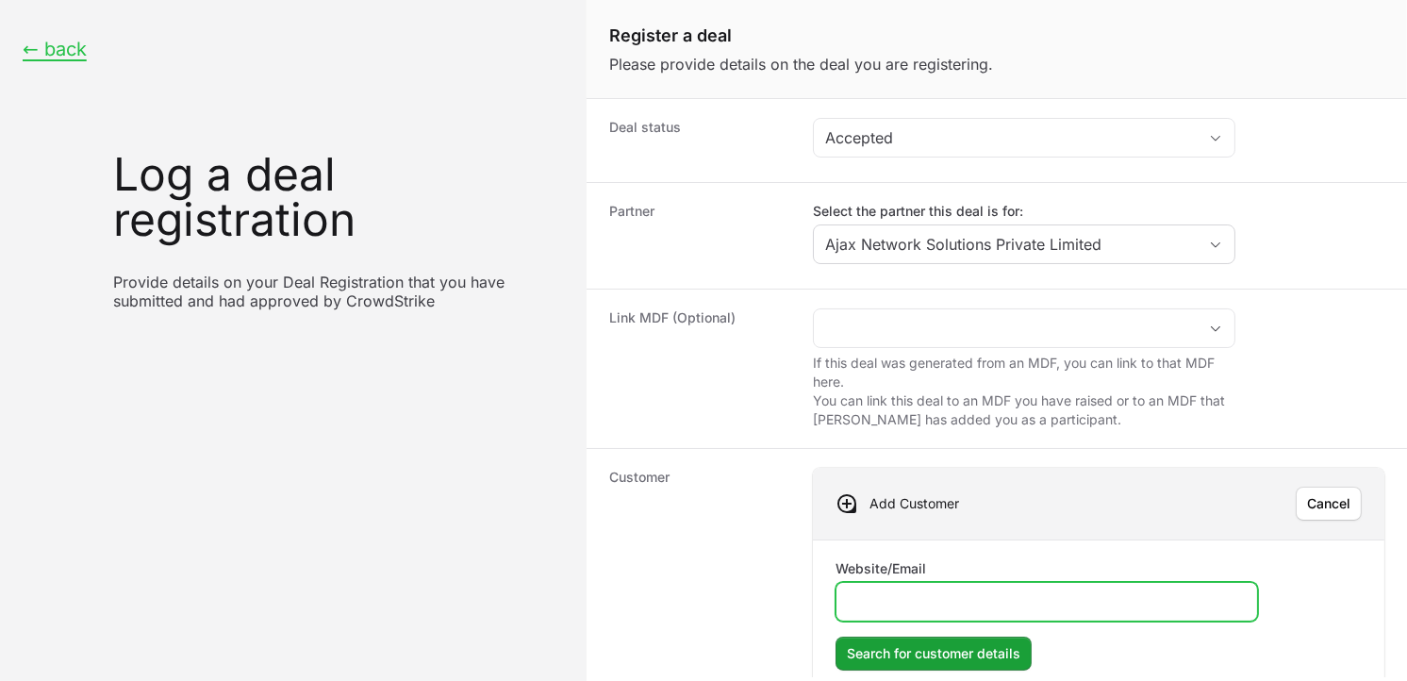
click at [919, 594] on input "Website/Email" at bounding box center [1047, 601] width 398 height 23
paste input "Matter Motor Works Pvt. Ltd"
type input "Matter Motor Works Pvt. Ltd"
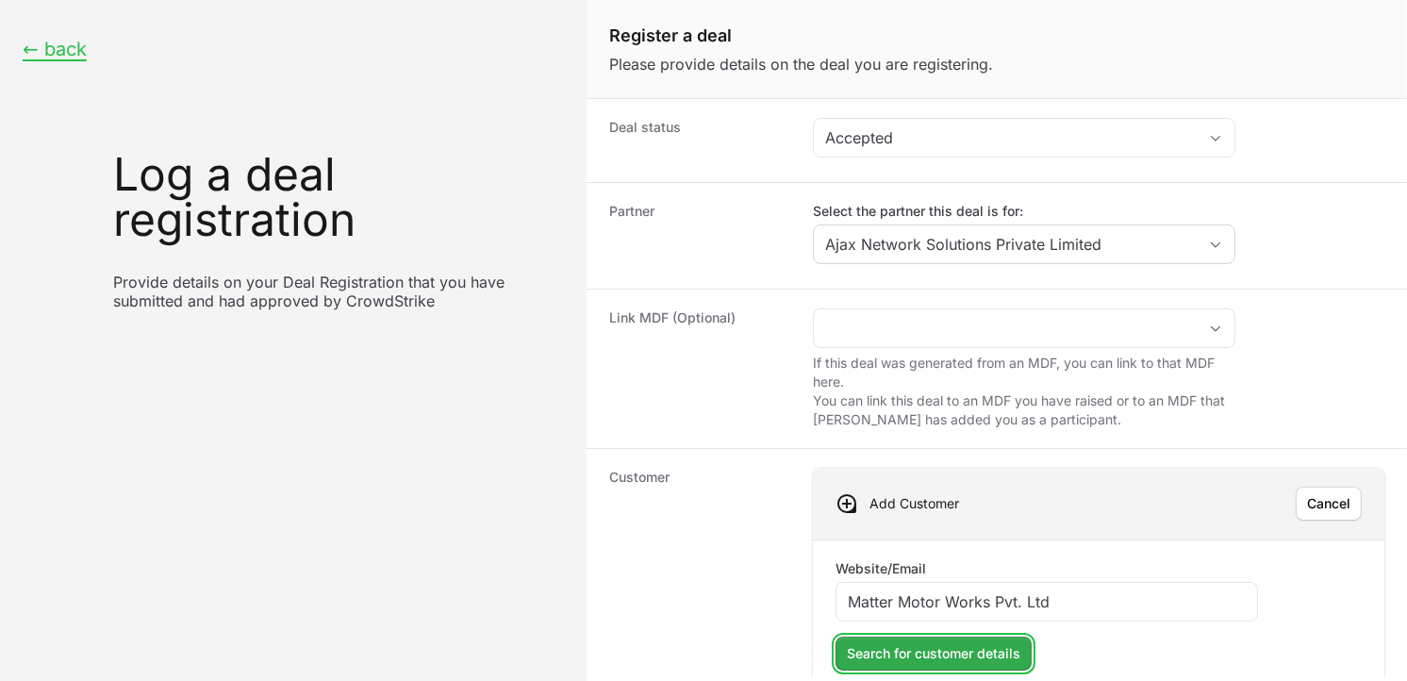
click at [937, 654] on span "Search for customer details" at bounding box center [934, 653] width 174 height 23
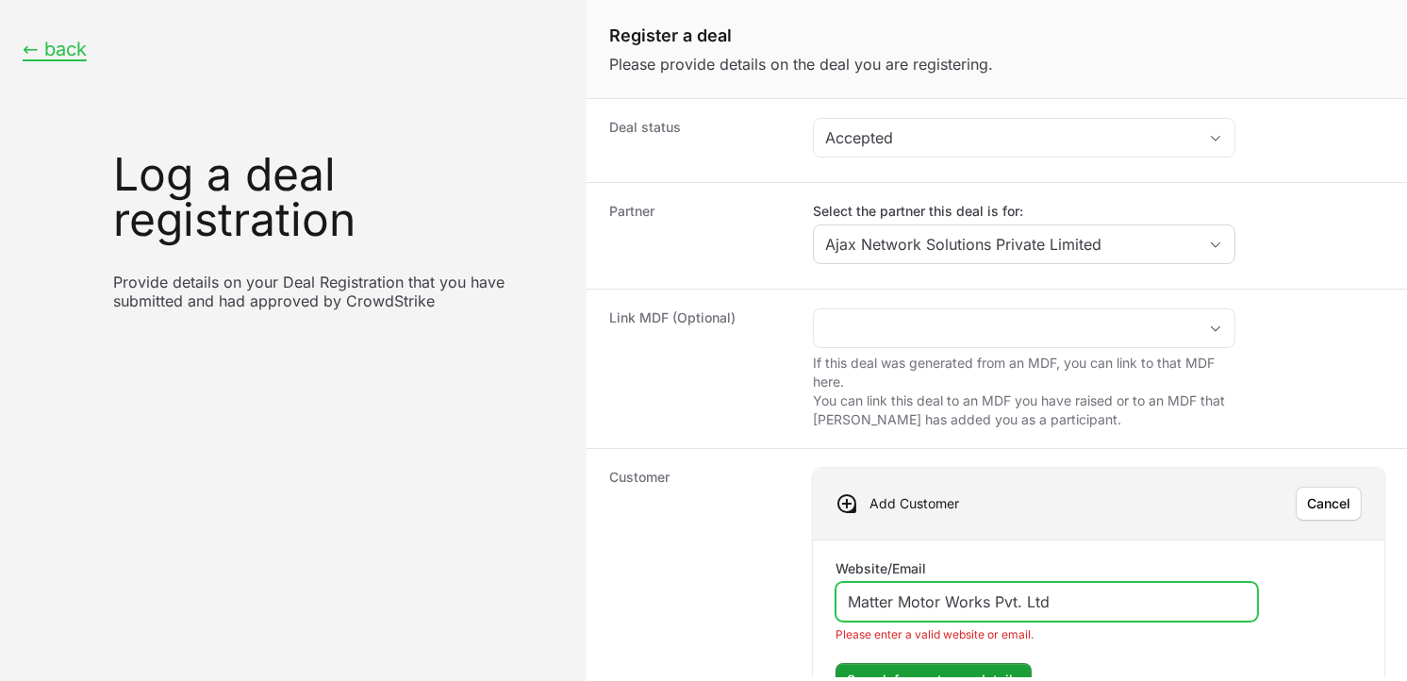
drag, startPoint x: 1084, startPoint y: 603, endPoint x: 818, endPoint y: 603, distance: 265.9
click at [818, 603] on div "Website/Email Matter Motor Works Pvt. Ltd Please enter a valid website or email…" at bounding box center [1098, 627] width 571 height 176
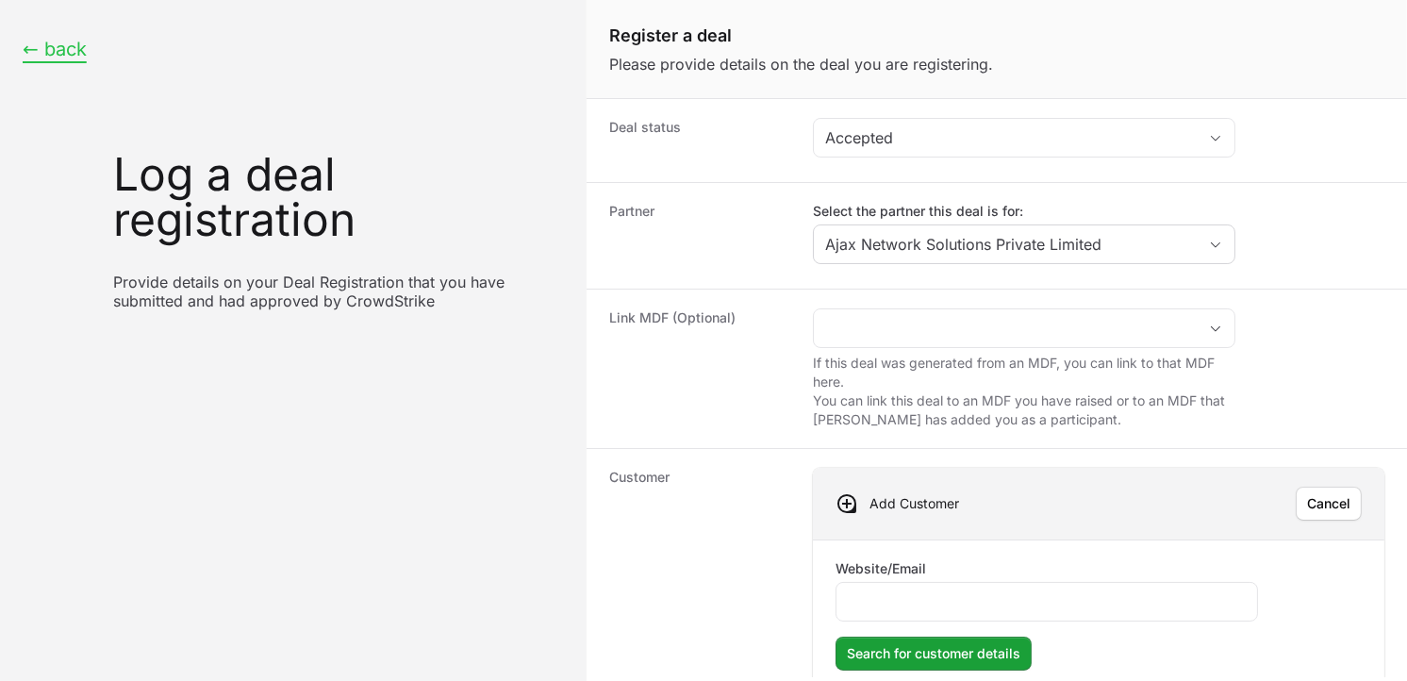
click at [62, 41] on button "← back" at bounding box center [55, 50] width 64 height 24
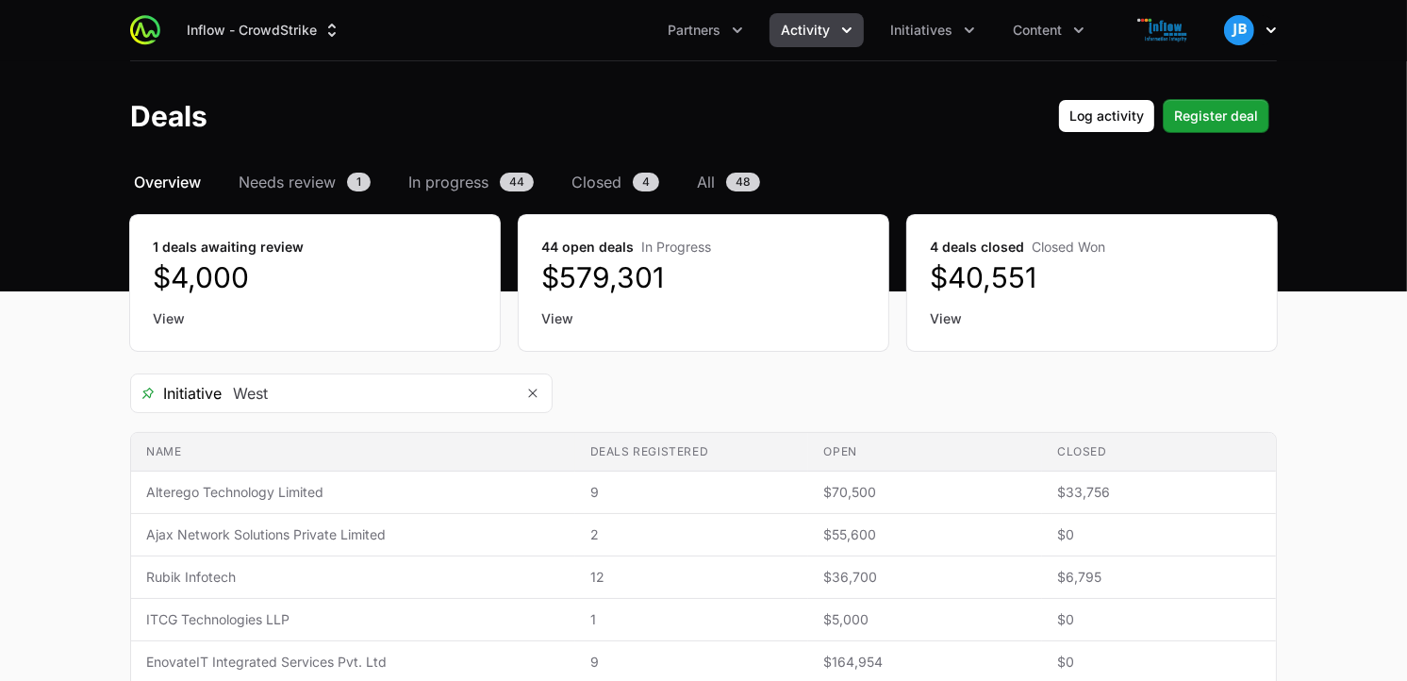
click at [1264, 25] on icon "button" at bounding box center [1271, 30] width 19 height 19
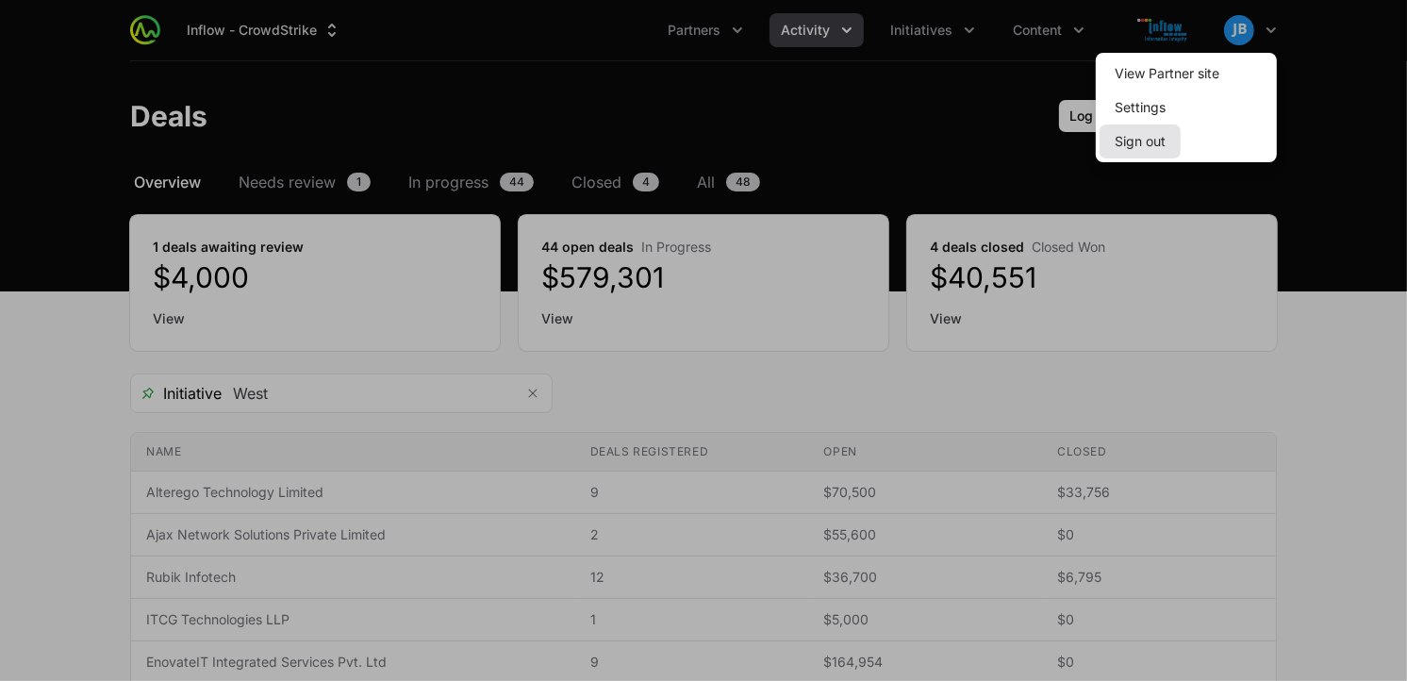
click at [1158, 144] on button "Sign out" at bounding box center [1139, 141] width 81 height 34
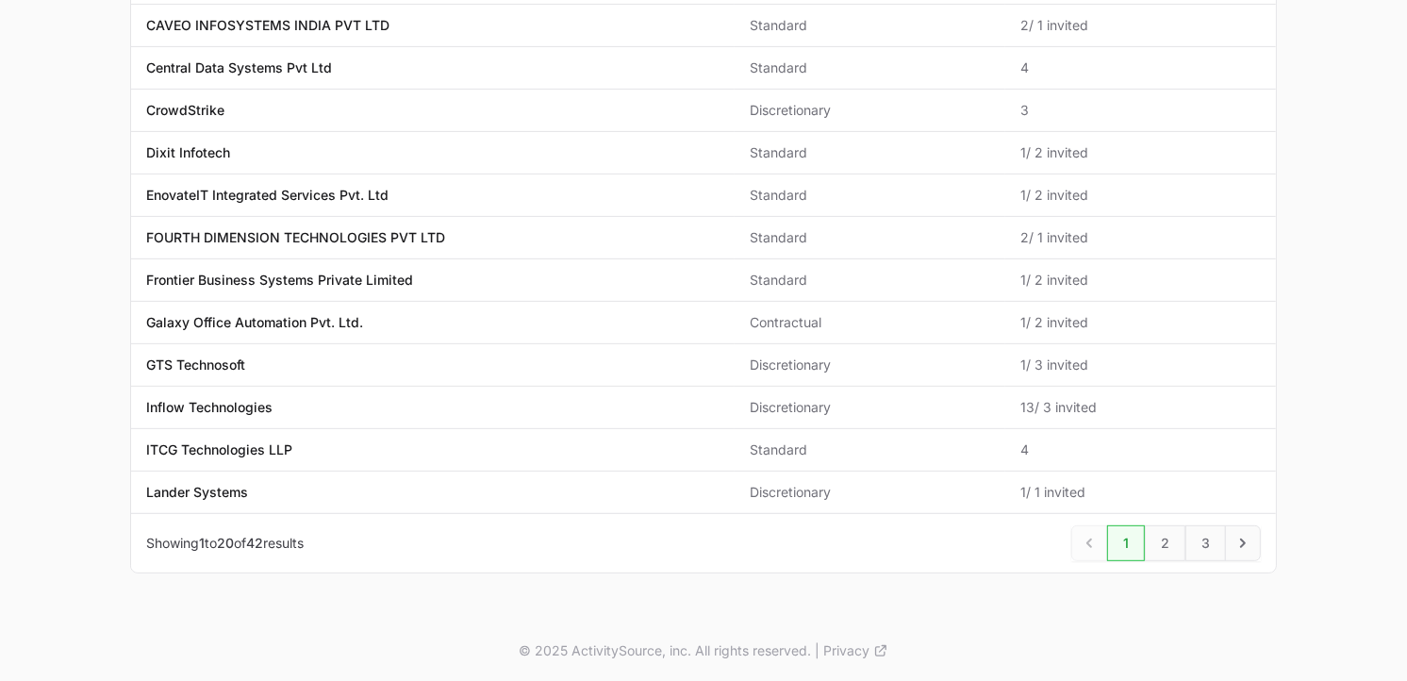
scroll to position [630, 0]
click at [1152, 539] on link "2" at bounding box center [1165, 541] width 41 height 36
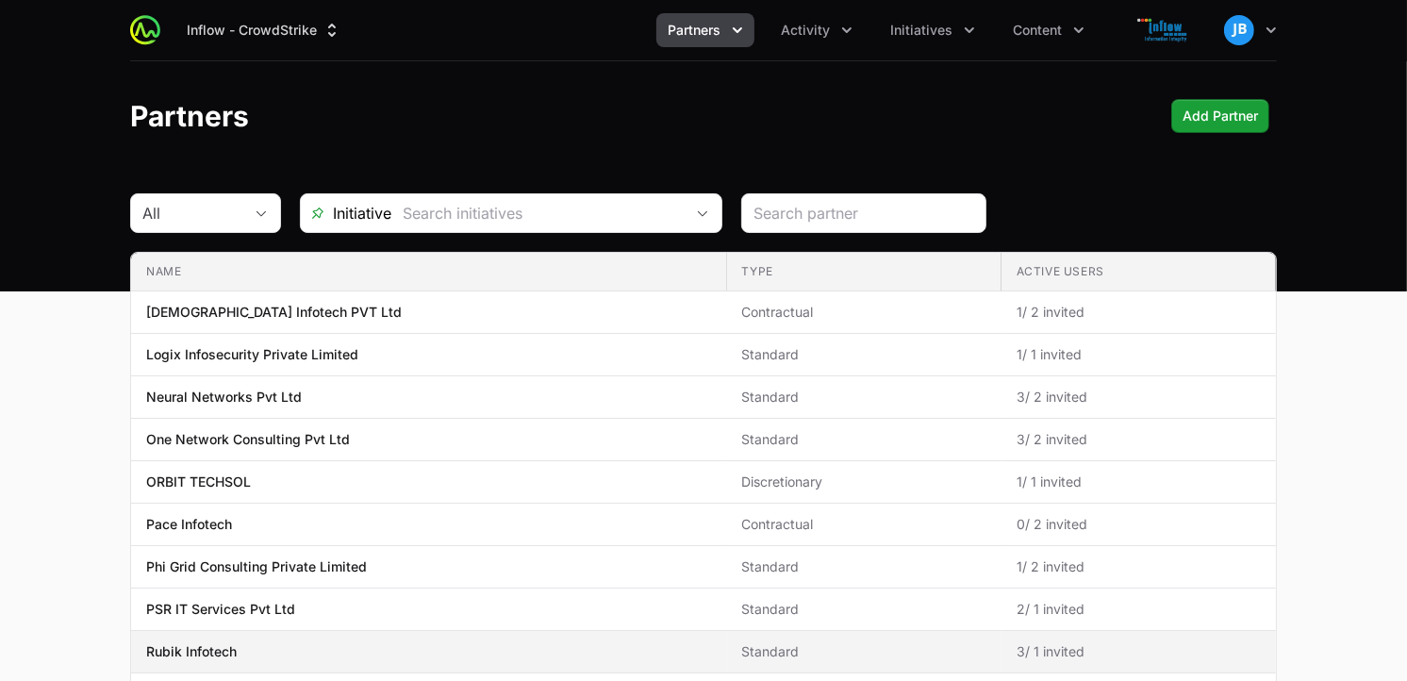
click at [201, 654] on p "Rubik Infotech" at bounding box center [191, 651] width 91 height 19
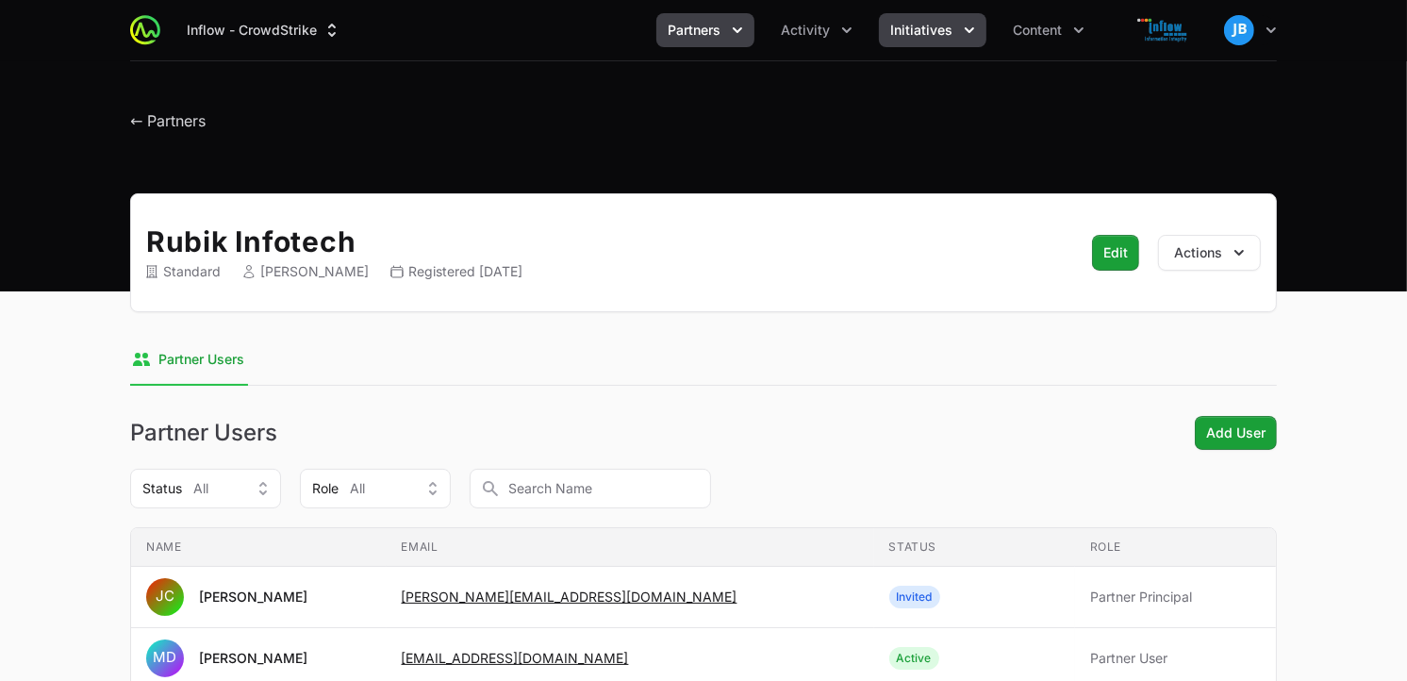
click at [957, 33] on button "Initiatives" at bounding box center [932, 30] width 107 height 34
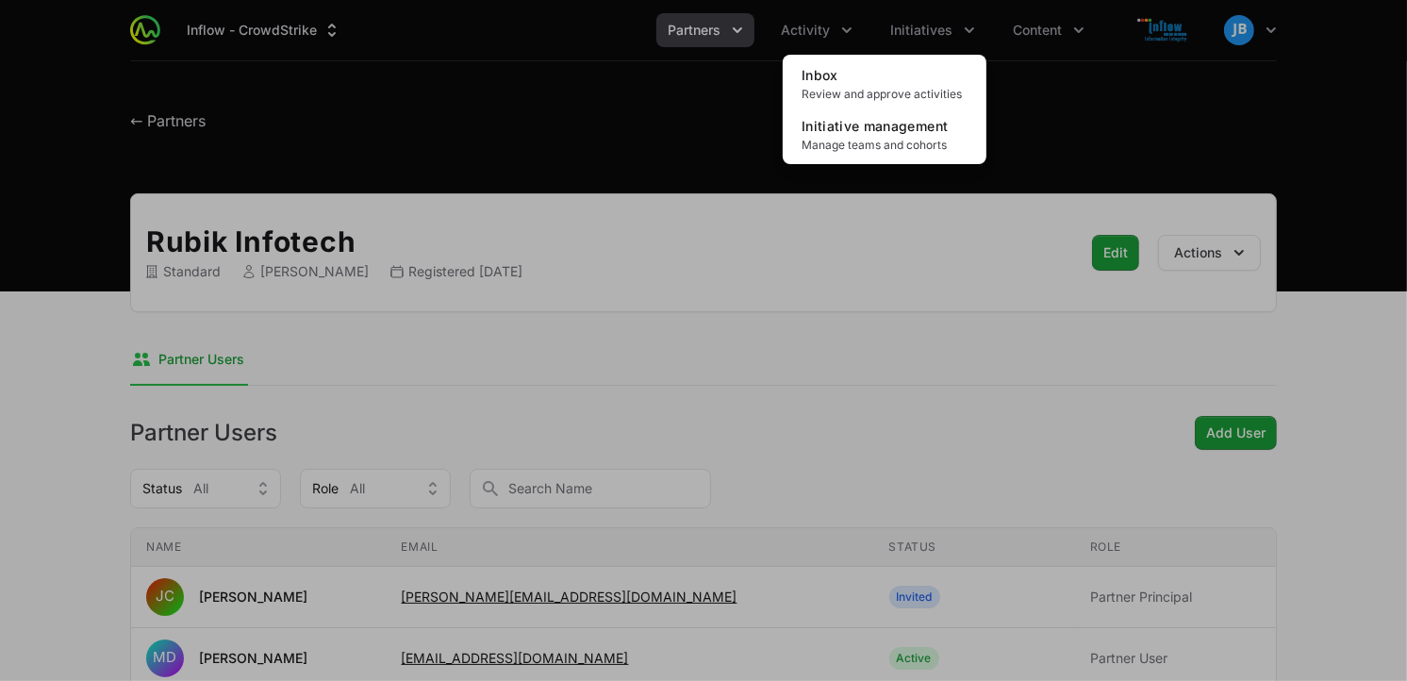
click at [834, 33] on div "Initiatives menu" at bounding box center [703, 340] width 1407 height 681
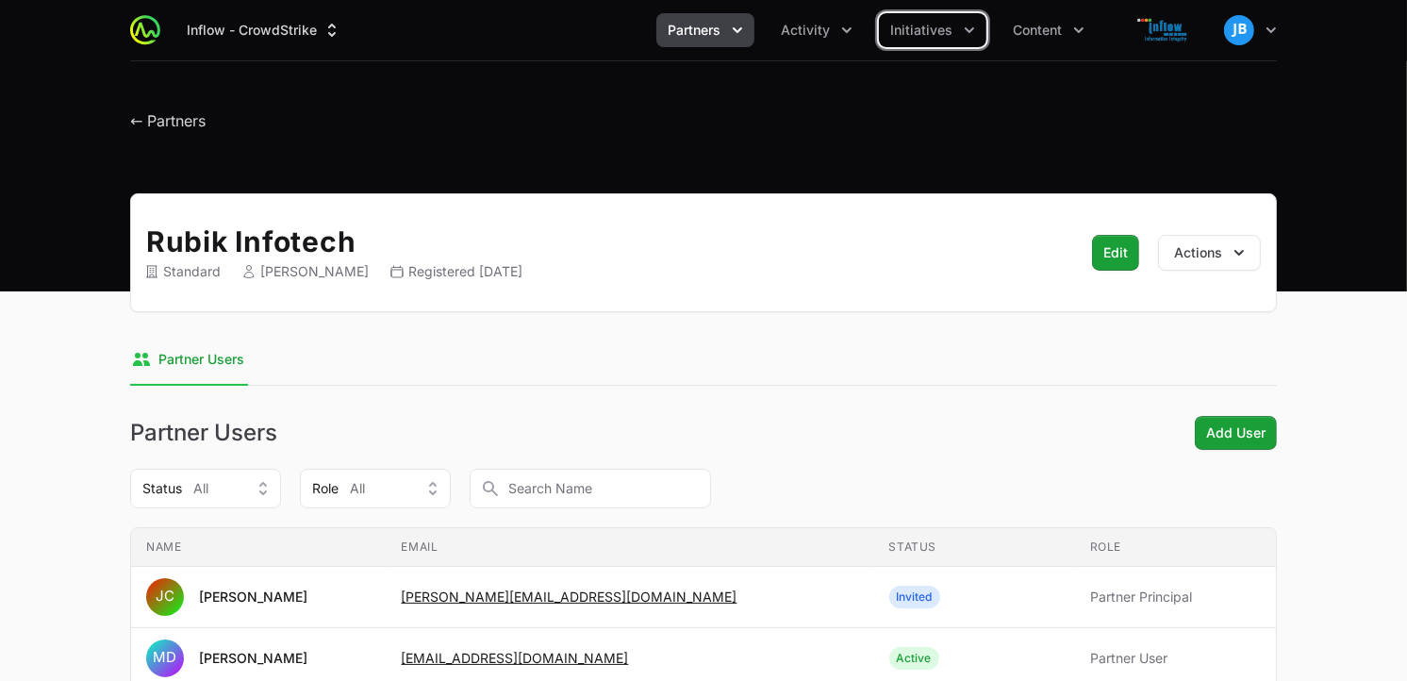
click at [834, 33] on button "Activity" at bounding box center [816, 30] width 94 height 34
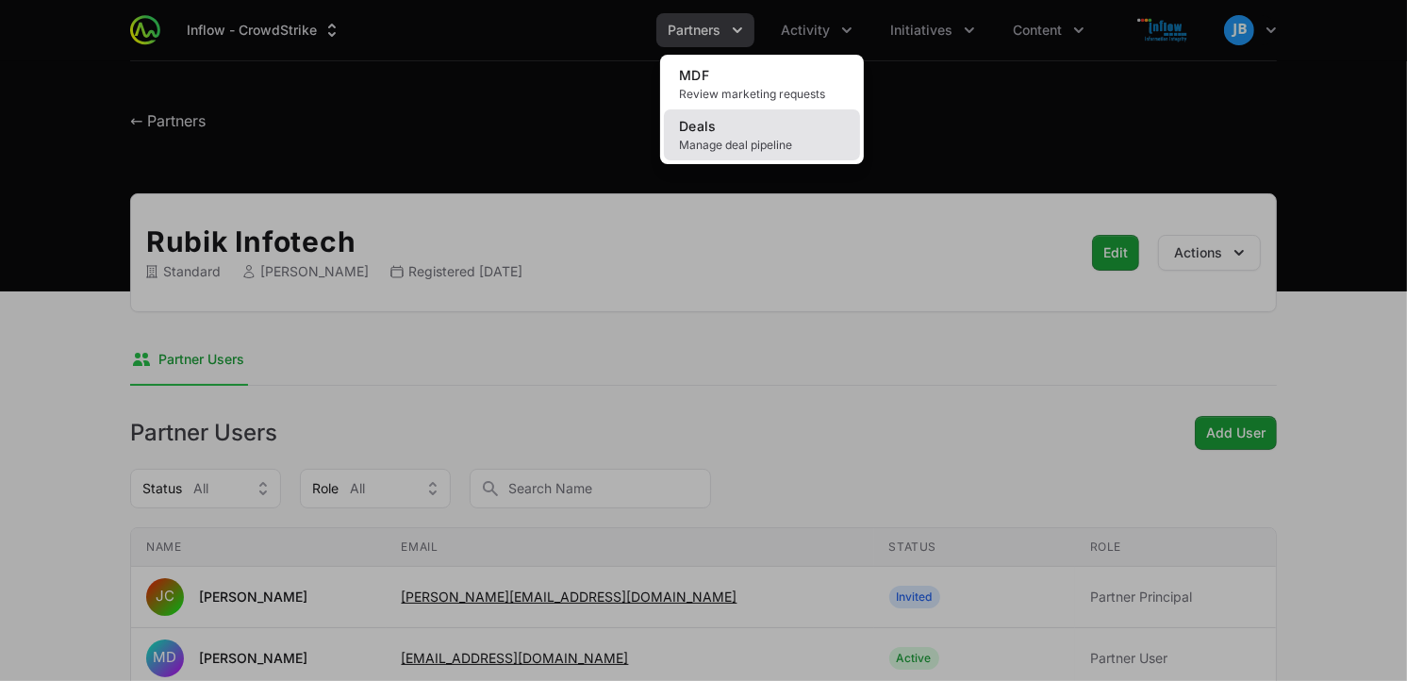
click at [759, 133] on link "Deals Manage deal pipeline" at bounding box center [762, 134] width 196 height 51
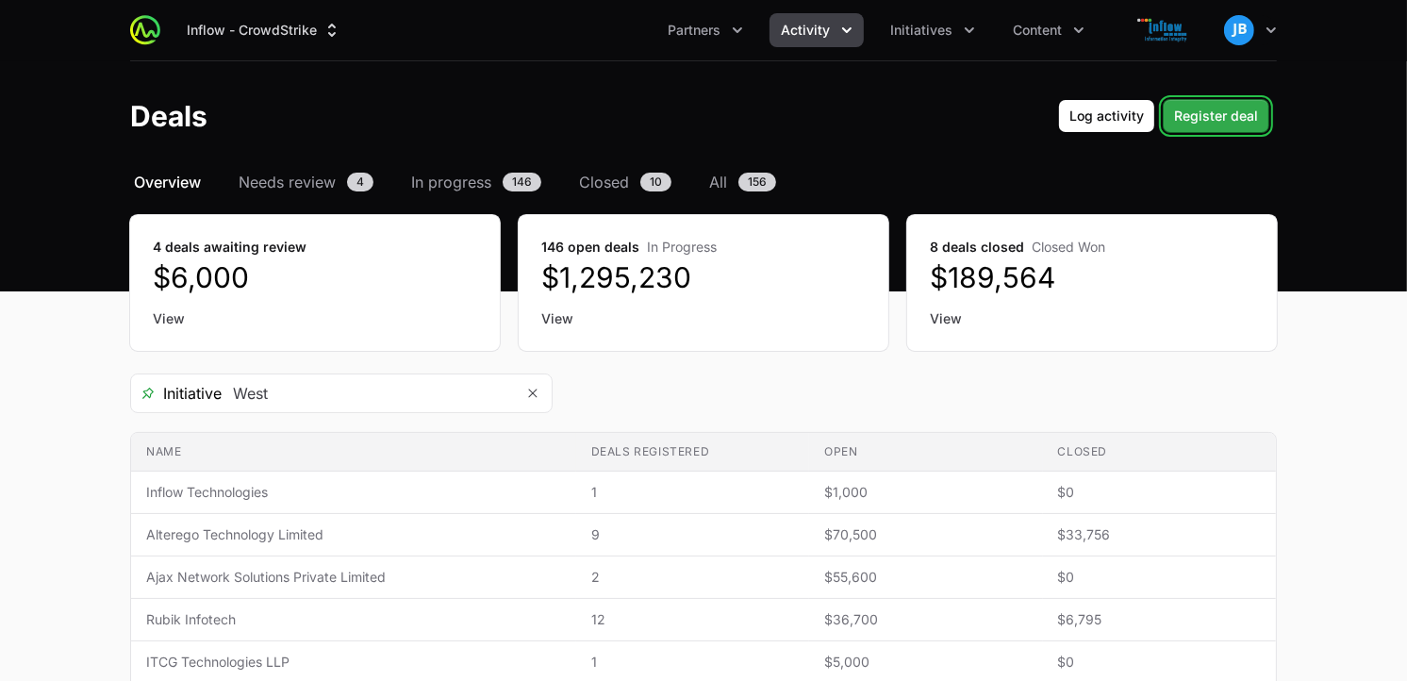
click at [1198, 116] on span "Register deal" at bounding box center [1216, 116] width 84 height 23
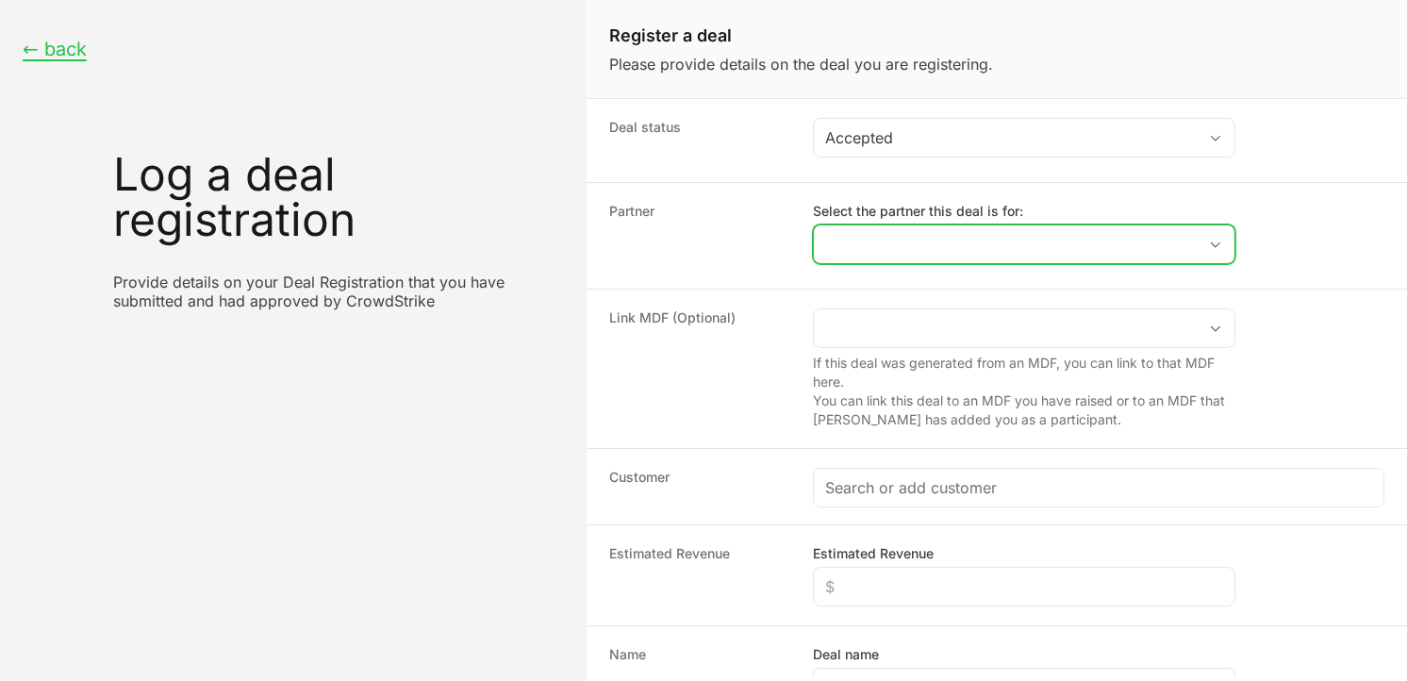
click at [886, 251] on input "Select the partner this deal is for:" at bounding box center [1005, 244] width 383 height 38
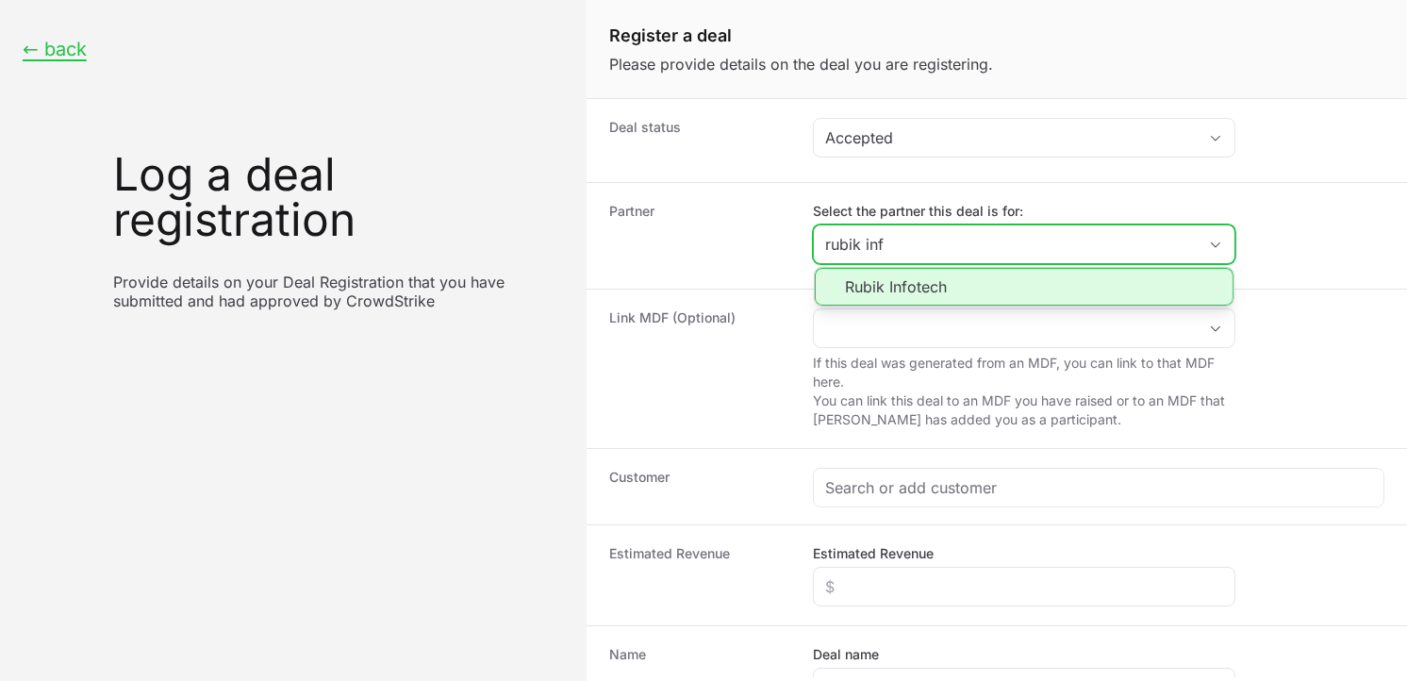
click at [906, 289] on li "Rubik Infotech" at bounding box center [1024, 287] width 419 height 38
type input "Rubik Infotech"
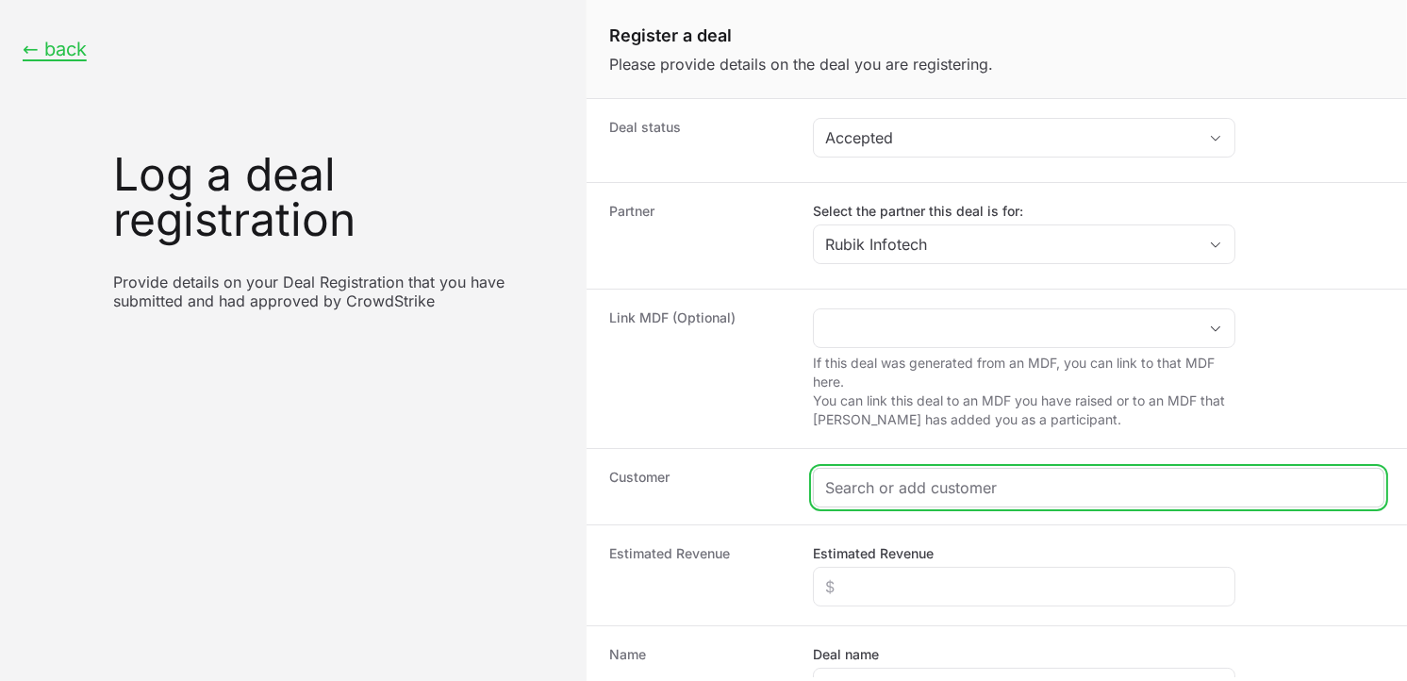
click at [889, 499] on input "Create activity form" at bounding box center [1098, 487] width 547 height 23
type input "K"
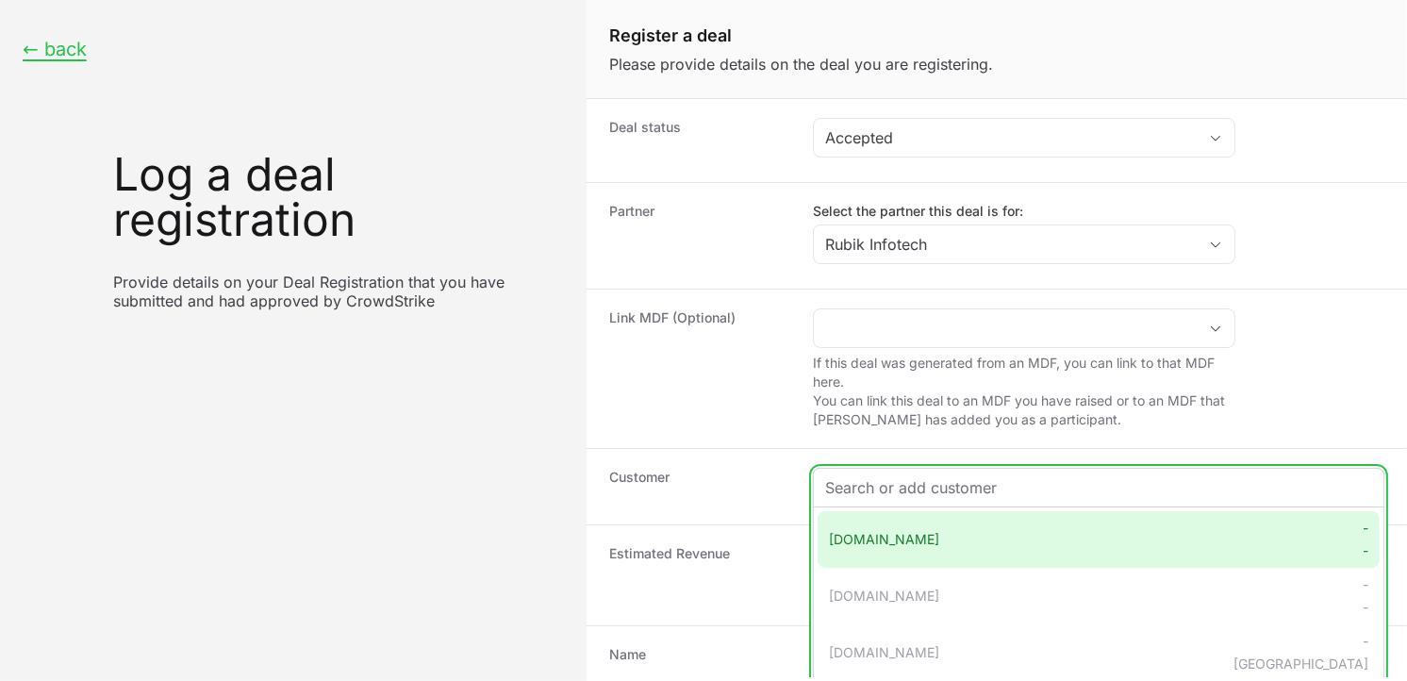
type input "L"
click at [959, 490] on input "Create activity form" at bounding box center [1098, 487] width 547 height 23
paste input "[URL][DOMAIN_NAME]"
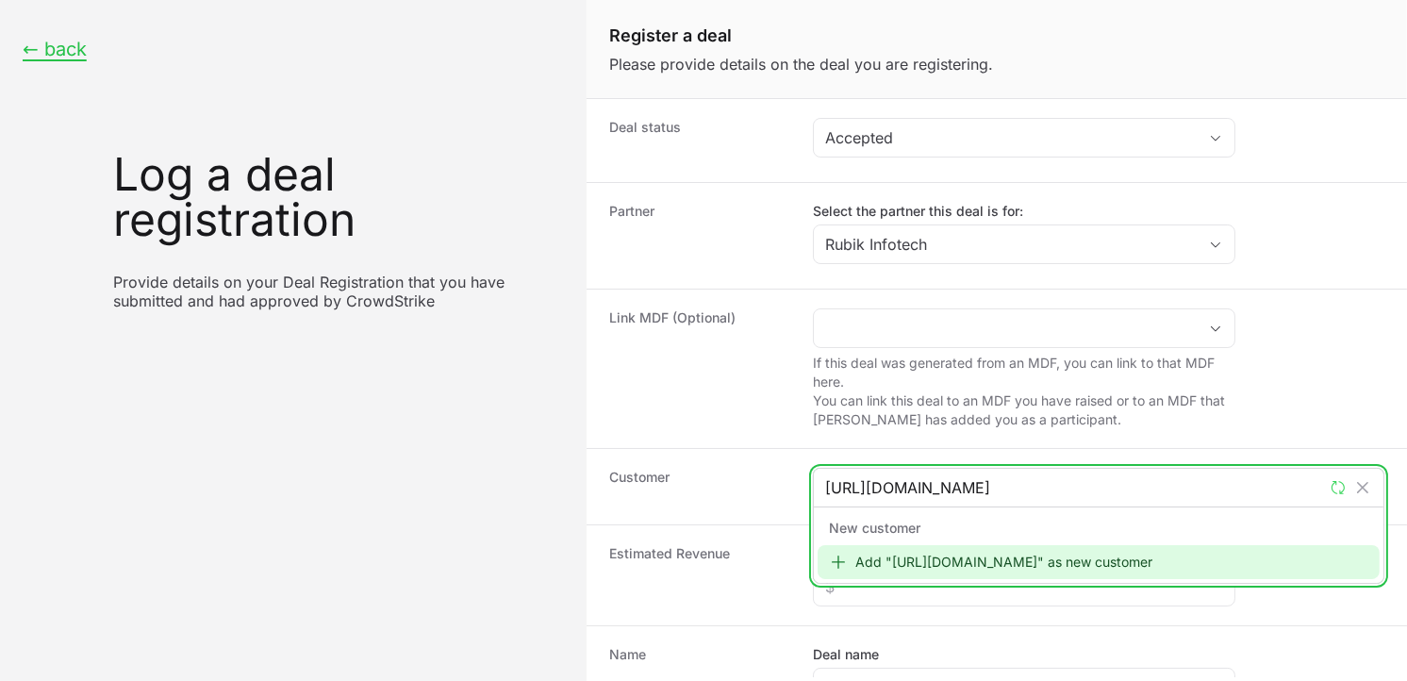
type input "[URL][DOMAIN_NAME]"
click at [978, 570] on div "Add "[URL][DOMAIN_NAME]" as new customer" at bounding box center [1099, 562] width 562 height 34
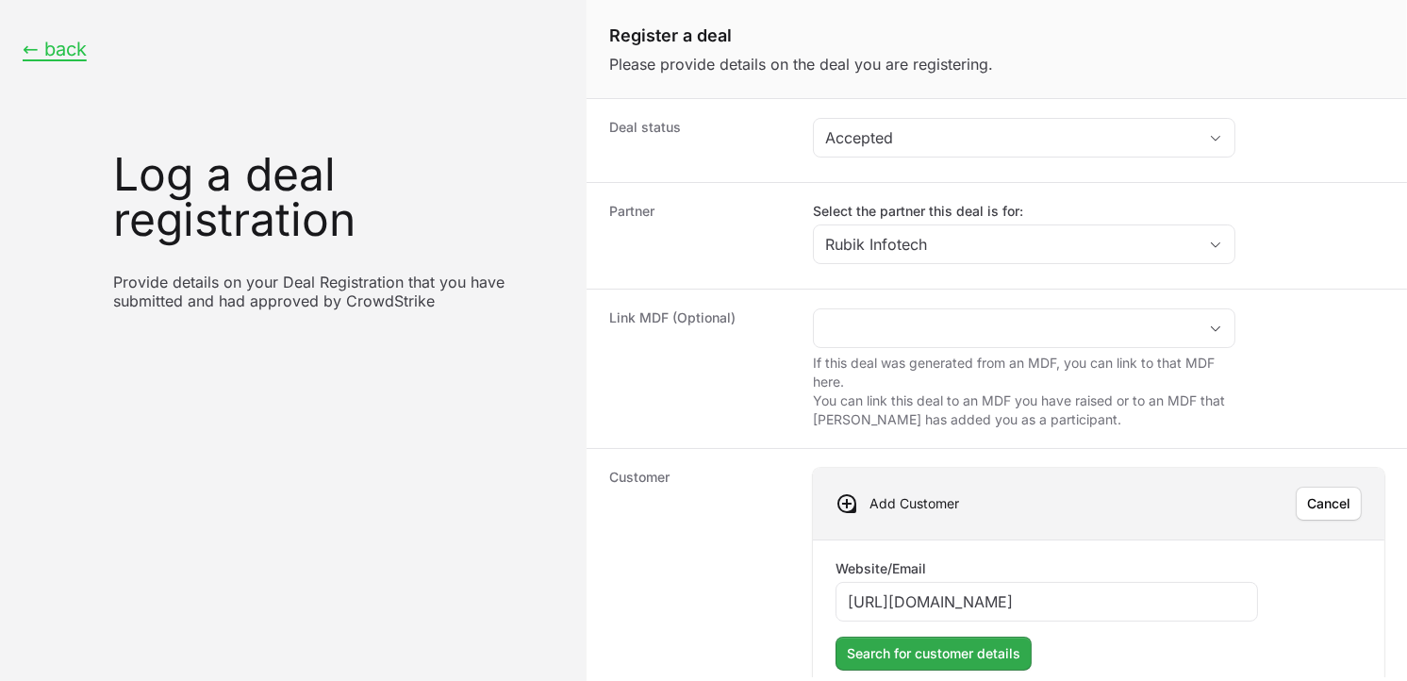
type input "[URL][DOMAIN_NAME]"
click at [946, 653] on span "Search for customer details" at bounding box center [934, 653] width 174 height 23
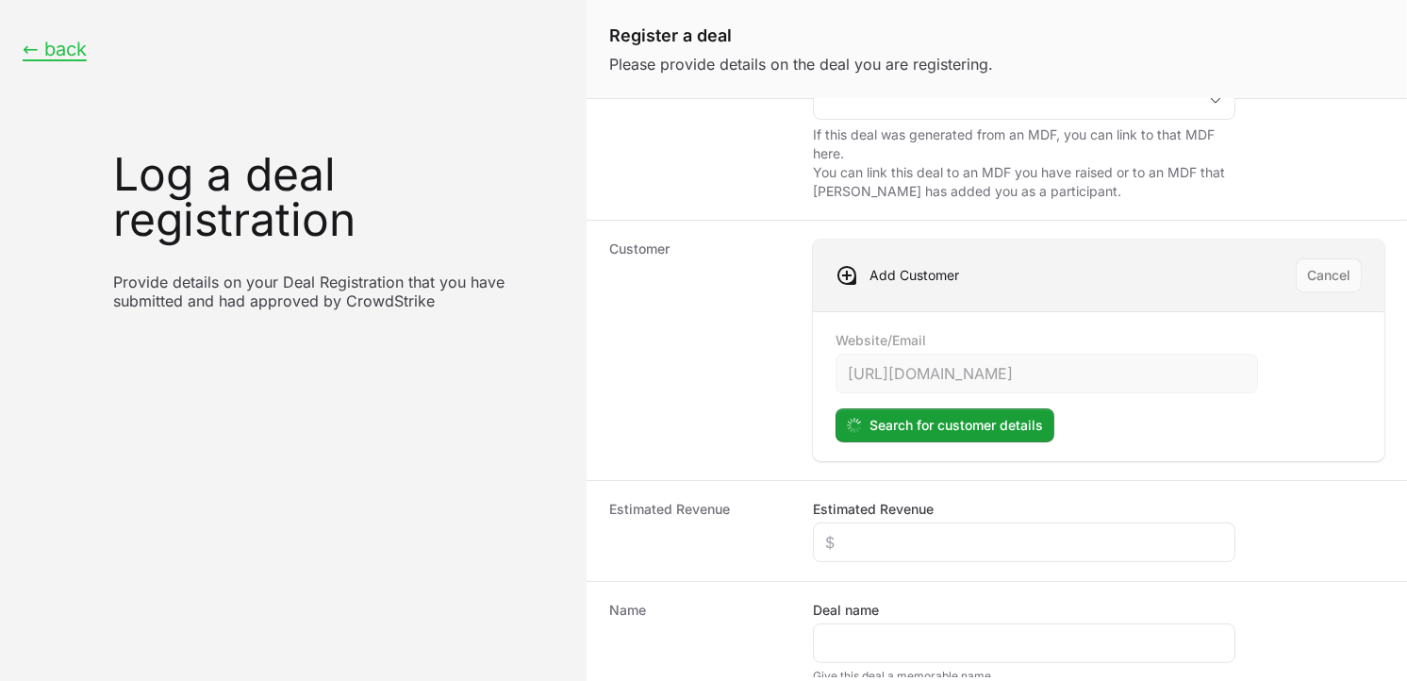
scroll to position [230, 0]
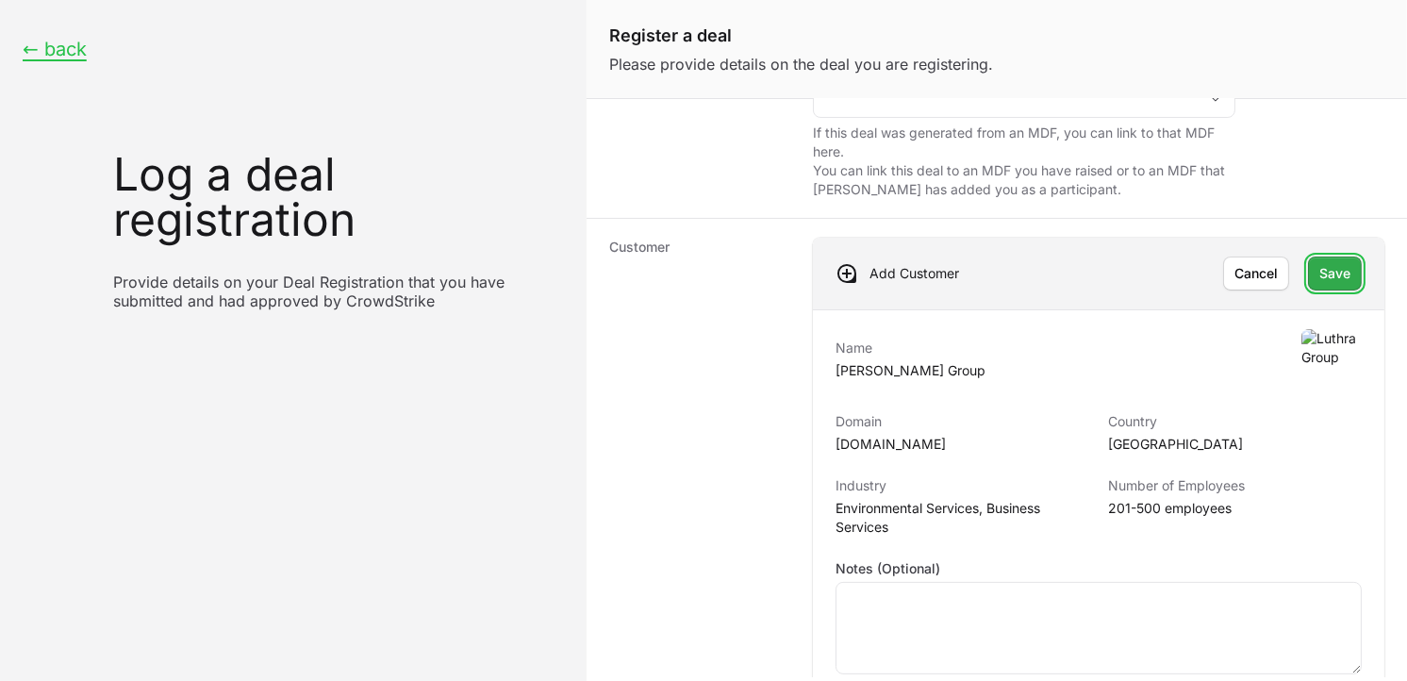
click at [1319, 272] on span "Save" at bounding box center [1334, 273] width 31 height 23
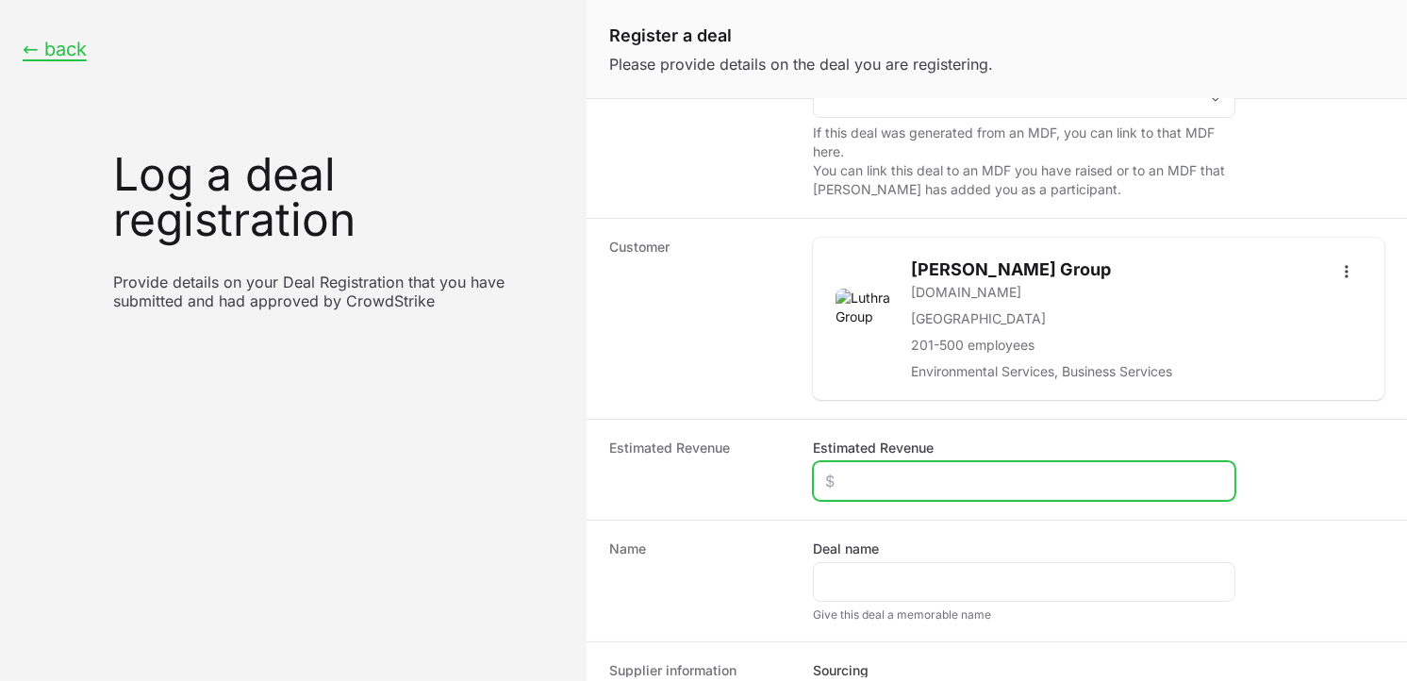
click at [929, 481] on input "Estimated Revenue" at bounding box center [1024, 481] width 398 height 23
type input "$15,000"
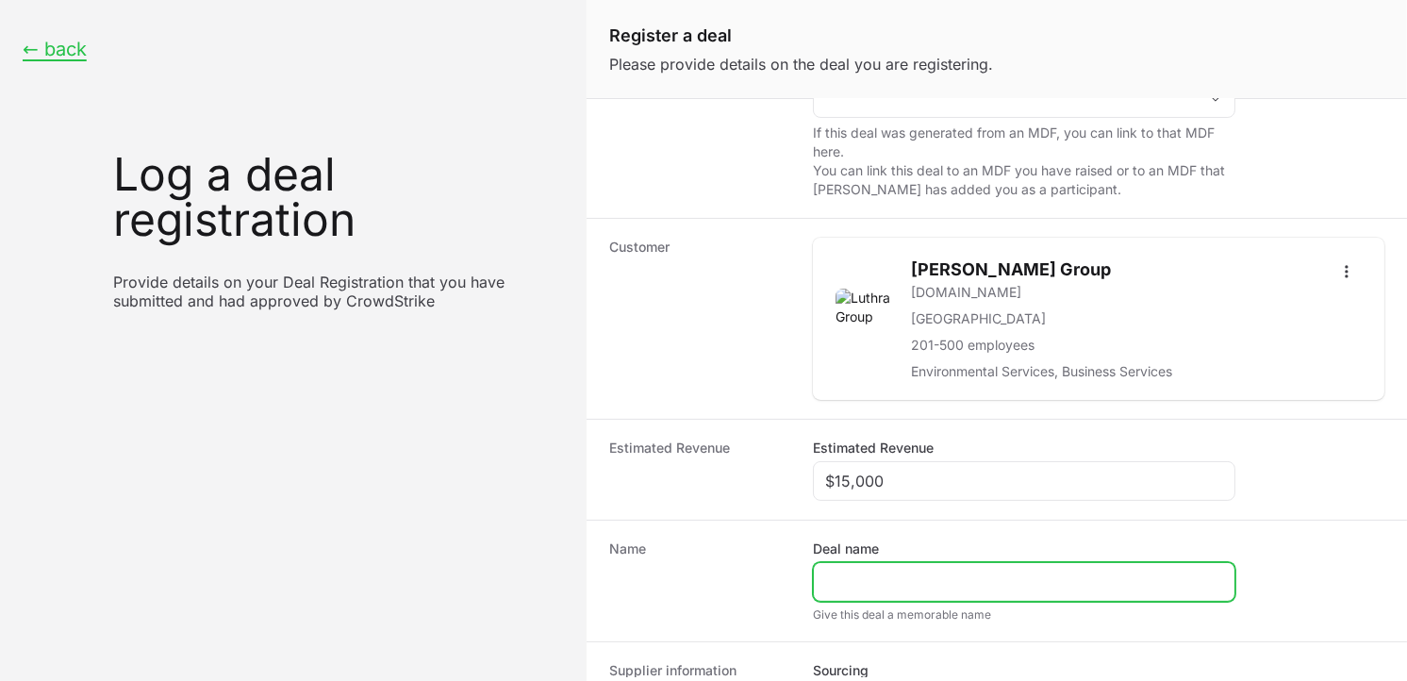
click at [878, 579] on input "Deal name" at bounding box center [1024, 581] width 398 height 23
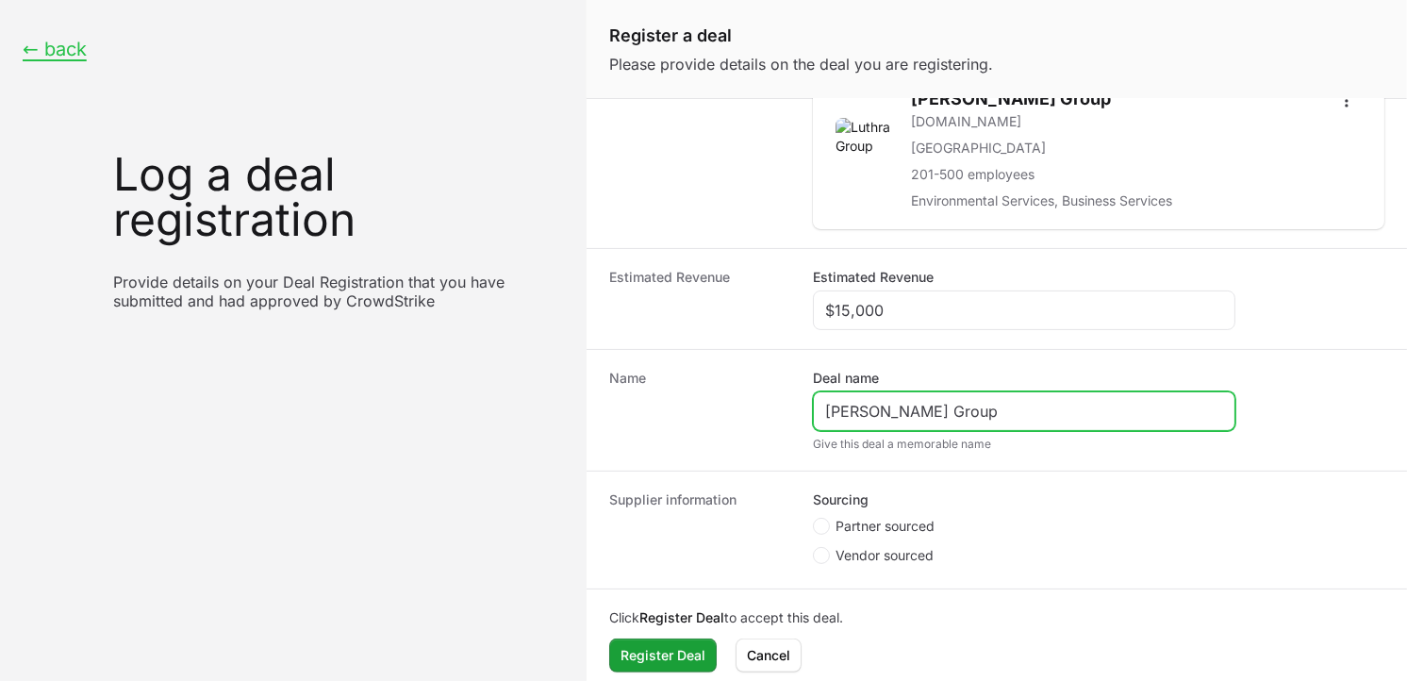
scroll to position [417, 0]
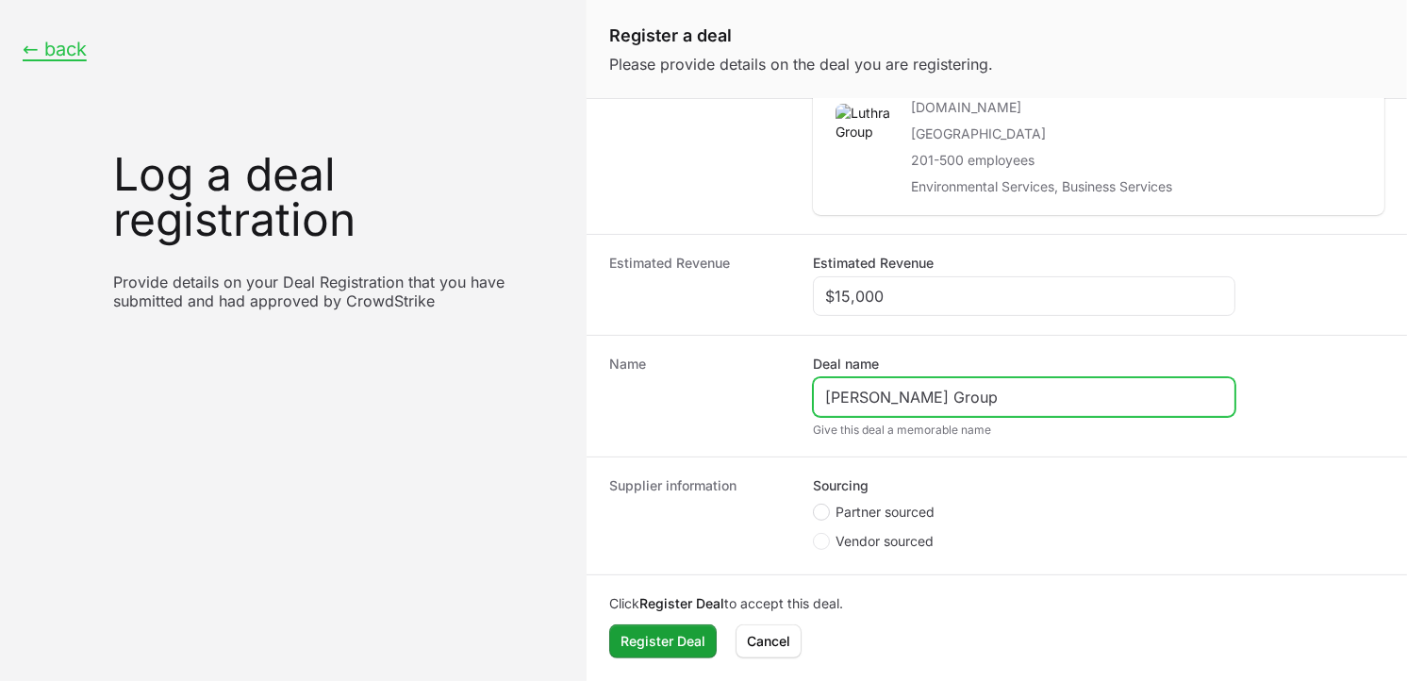
type input "[PERSON_NAME] Group"
click at [820, 511] on circle "Create activity form" at bounding box center [822, 512] width 8 height 8
radio input "true"
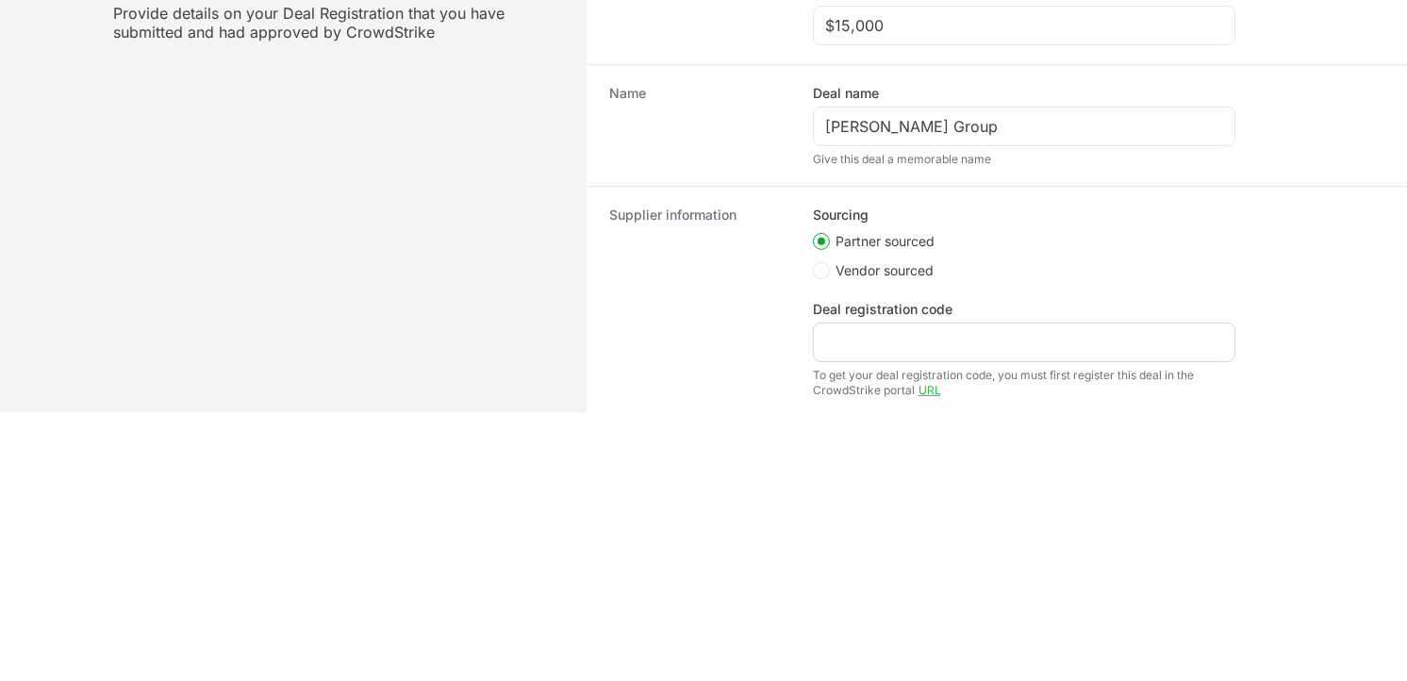
click at [1044, 354] on div "Create activity form" at bounding box center [1024, 342] width 422 height 40
click at [1005, 352] on input "Deal registration code" at bounding box center [1024, 342] width 398 height 23
paste input "DR-3b5c2e2a"
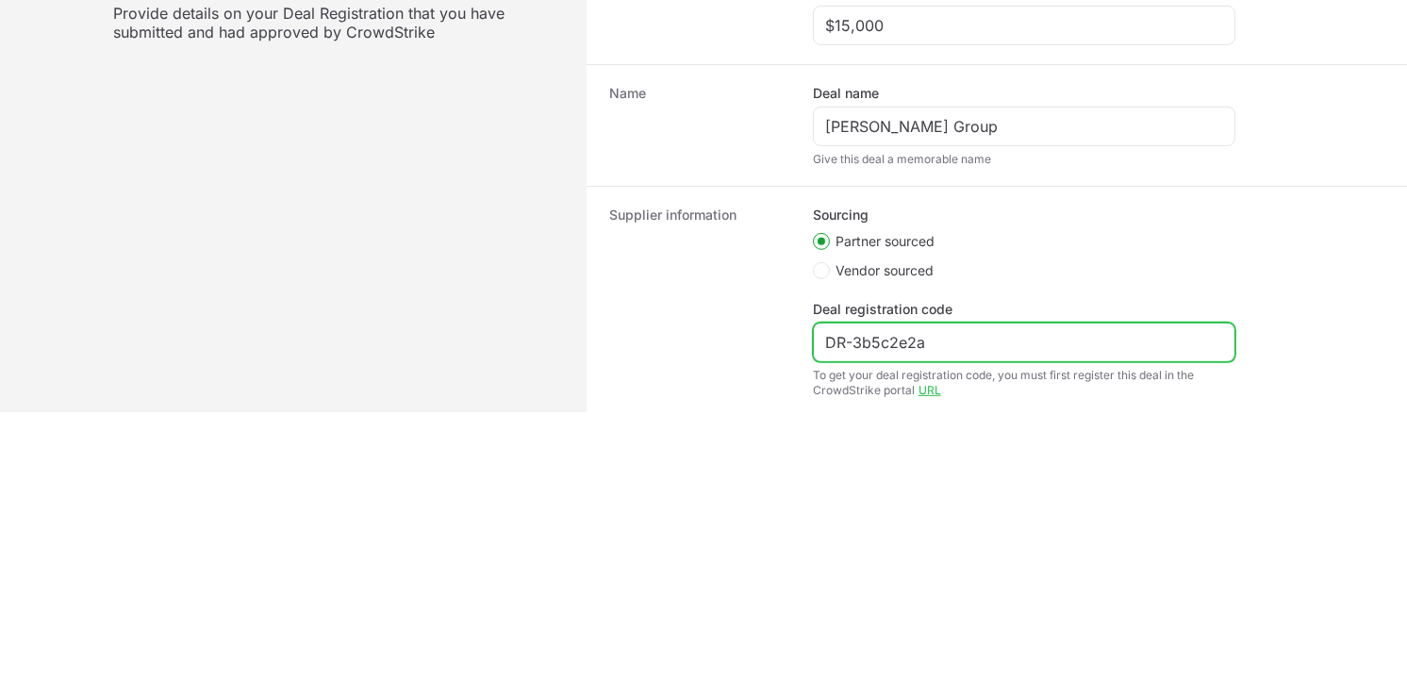
type input "DR-3b5c2e2a"
click at [967, 381] on div "To get your deal registration code, you must first register this deal in the Cr…" at bounding box center [1024, 383] width 422 height 30
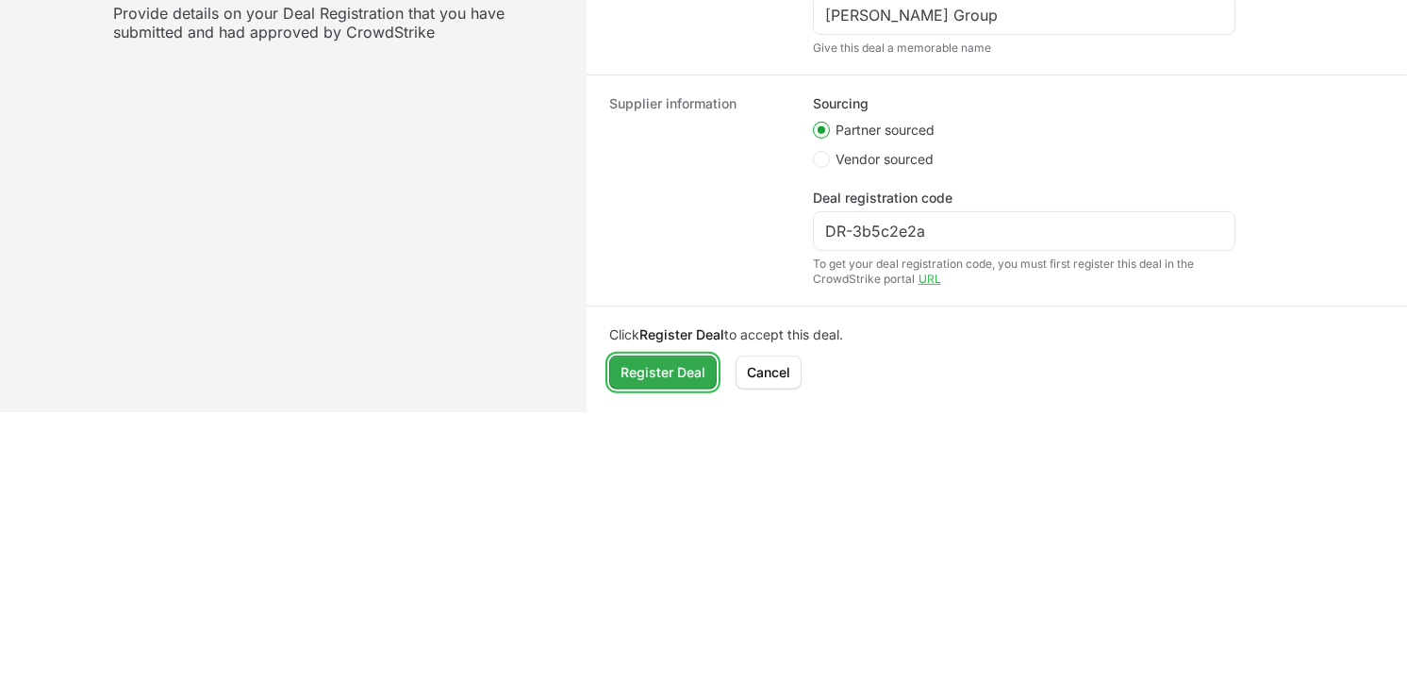
click at [665, 372] on span "Register Deal" at bounding box center [662, 372] width 85 height 23
